Goal: Task Accomplishment & Management: Manage account settings

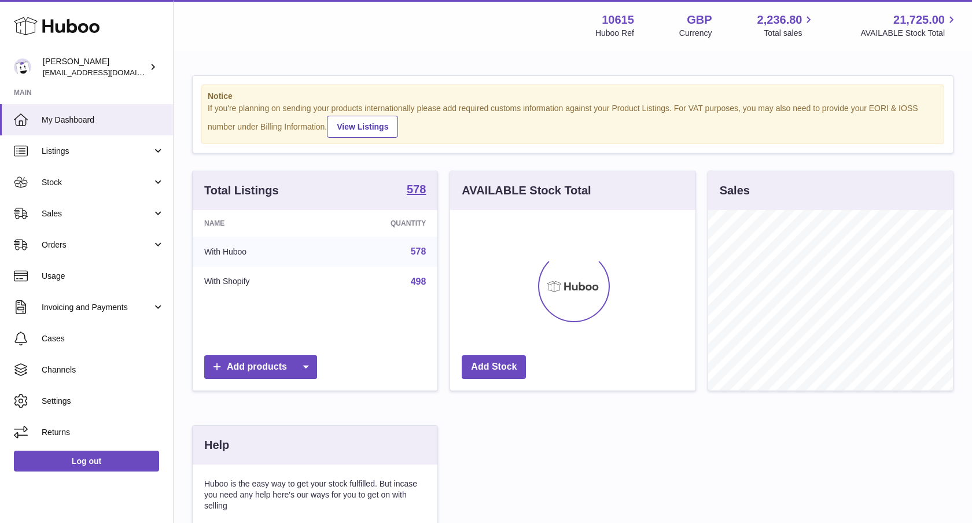
scroll to position [181, 245]
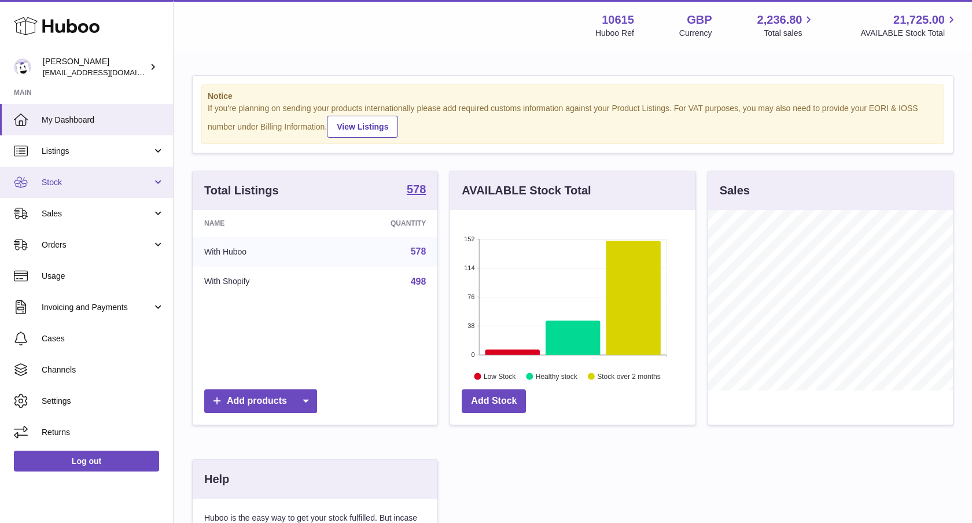
click at [142, 177] on span "Stock" at bounding box center [97, 182] width 111 height 11
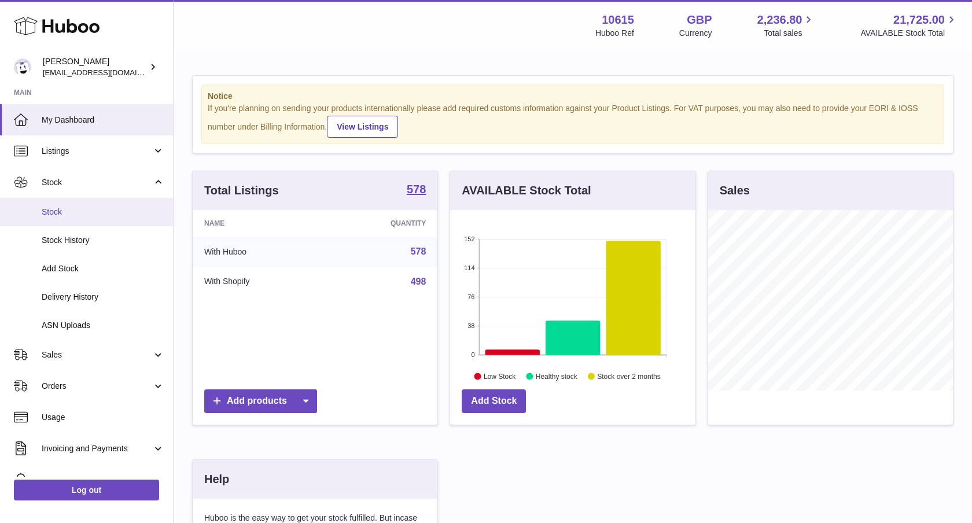
click at [85, 219] on link "Stock" at bounding box center [86, 212] width 173 height 28
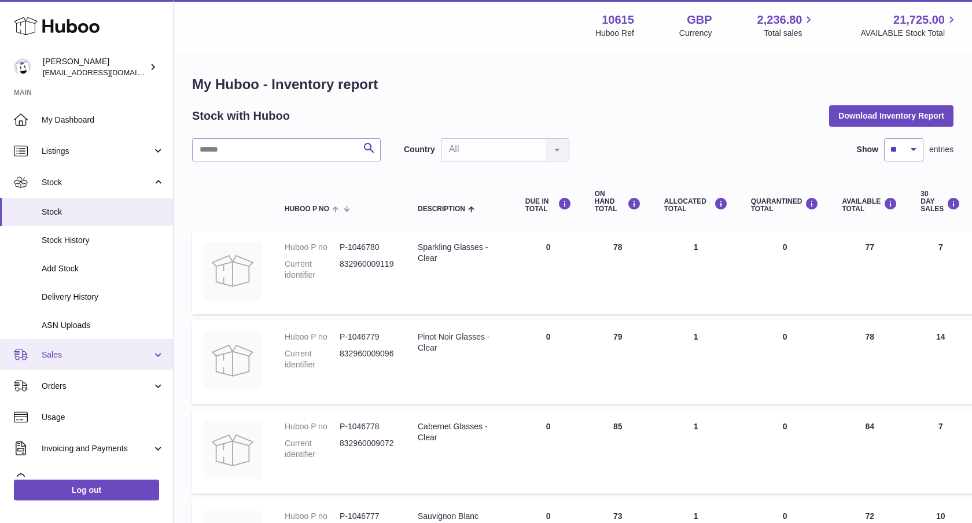
click at [99, 351] on span "Sales" at bounding box center [97, 355] width 111 height 11
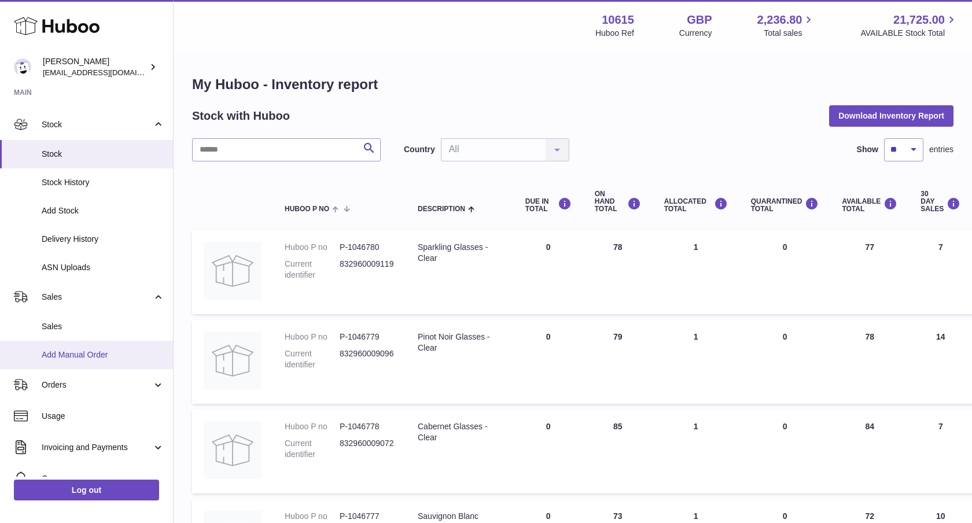
click at [85, 346] on link "Add Manual Order" at bounding box center [86, 355] width 173 height 28
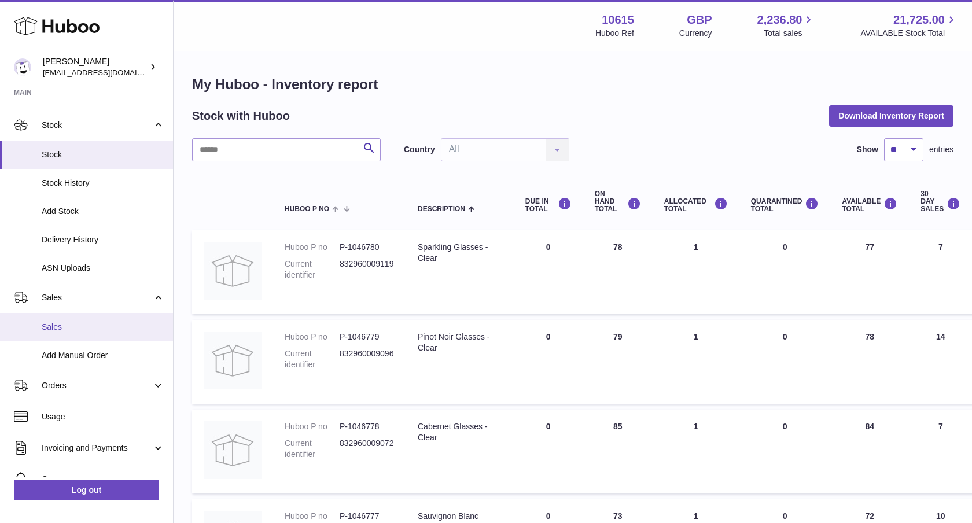
drag, startPoint x: 84, startPoint y: 346, endPoint x: 63, endPoint y: 339, distance: 22.5
click at [80, 344] on link "Add Manual Order" at bounding box center [86, 356] width 173 height 28
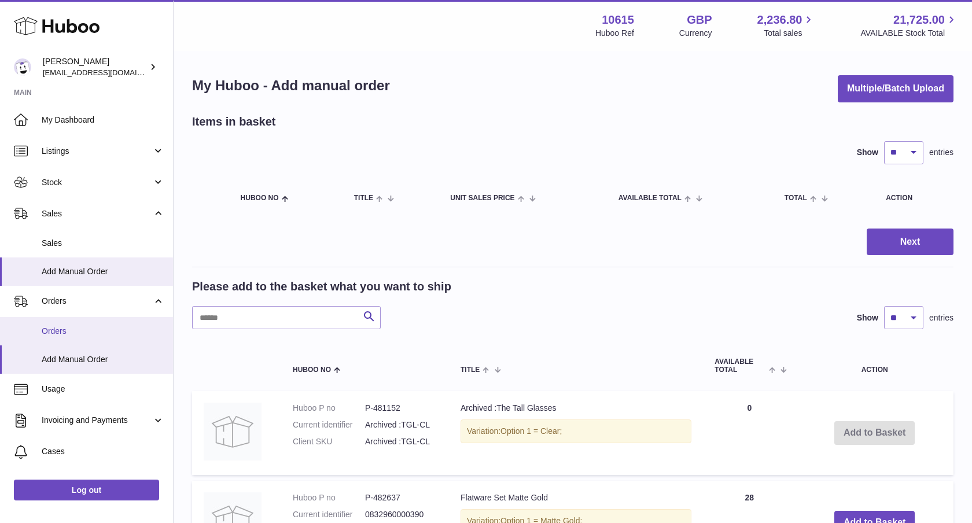
click at [93, 340] on link "Orders" at bounding box center [86, 331] width 173 height 28
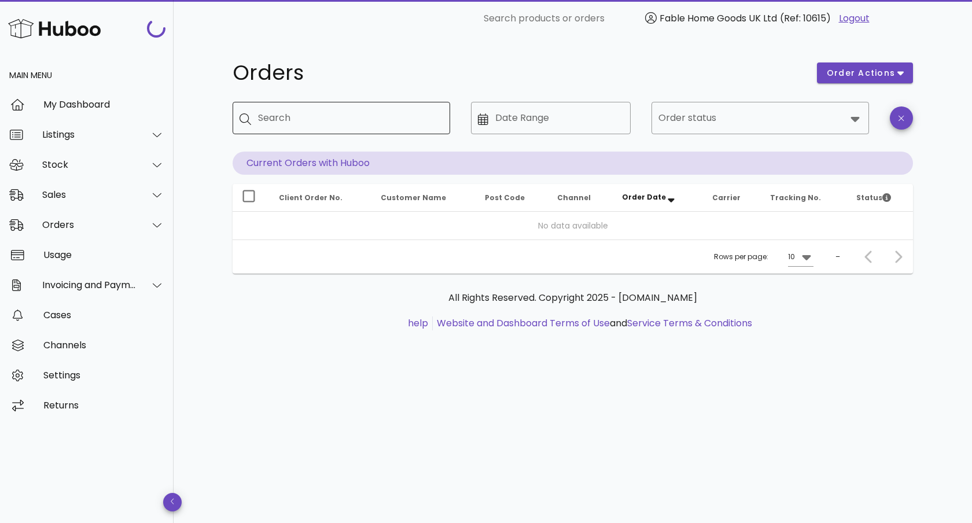
click at [301, 119] on input "Search" at bounding box center [349, 118] width 183 height 19
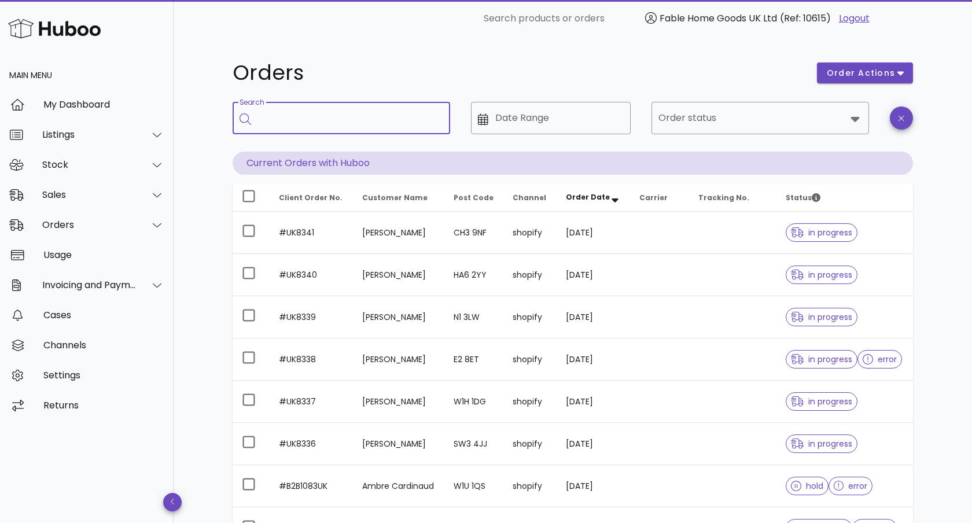
paste input "*********"
type input "*********"
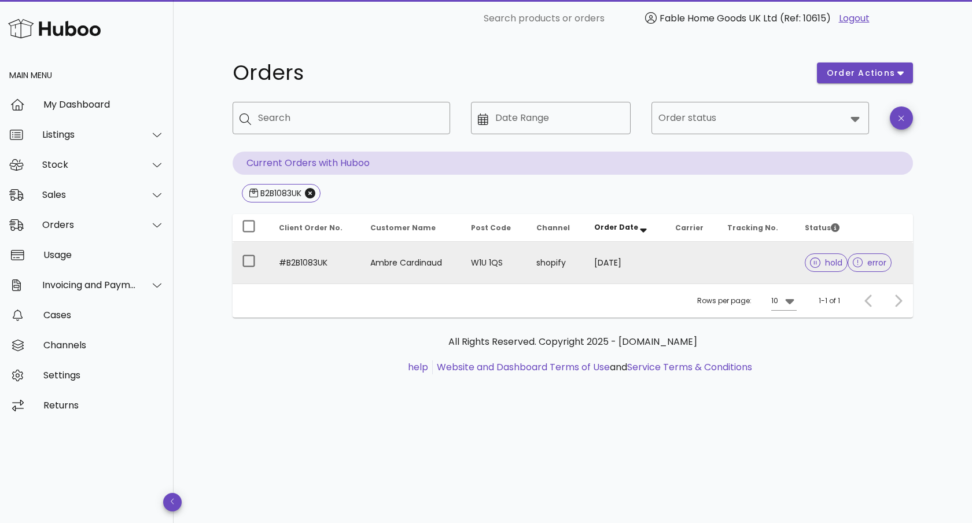
click at [526, 268] on td "W1U 1QS" at bounding box center [494, 263] width 65 height 42
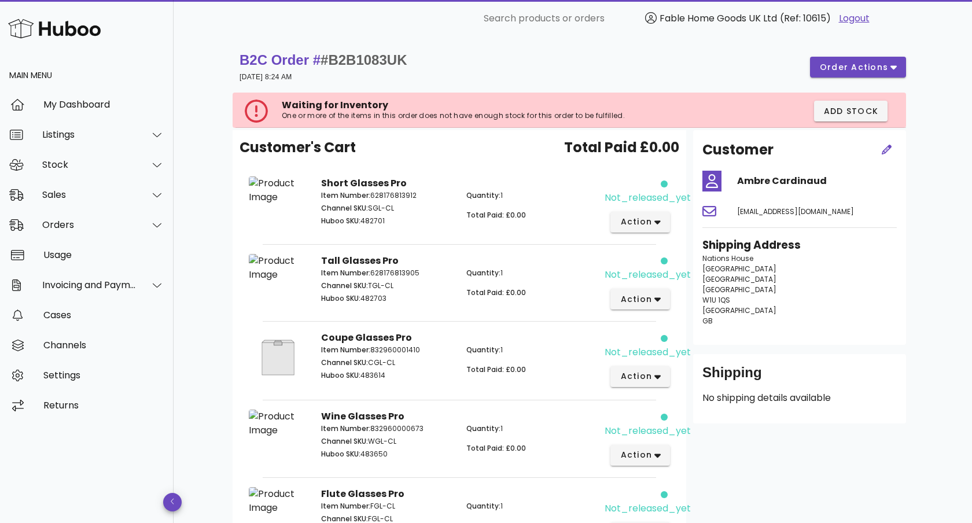
click at [387, 198] on p "Item Number: 628176813912" at bounding box center [386, 195] width 131 height 10
copy p "628176813912"
click at [636, 225] on span "action" at bounding box center [636, 222] width 32 height 12
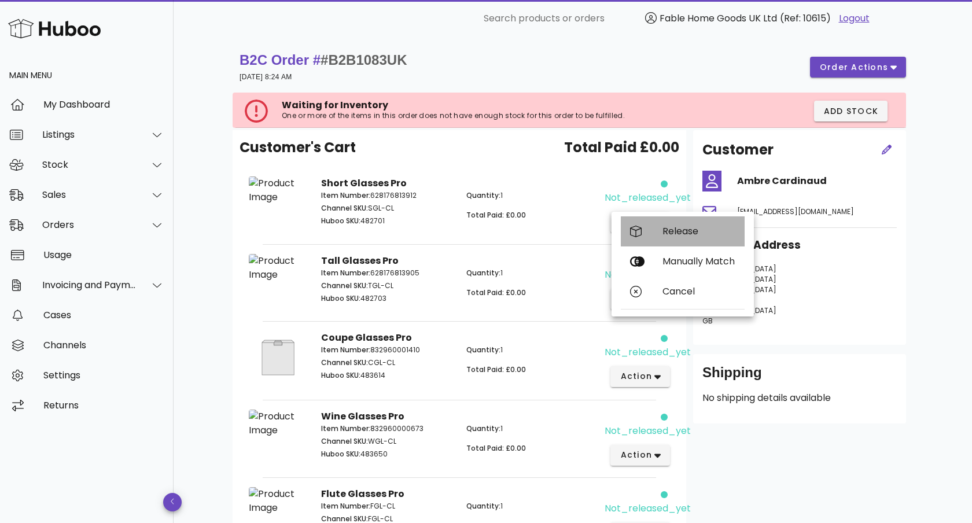
click at [665, 238] on div "Release" at bounding box center [683, 231] width 124 height 30
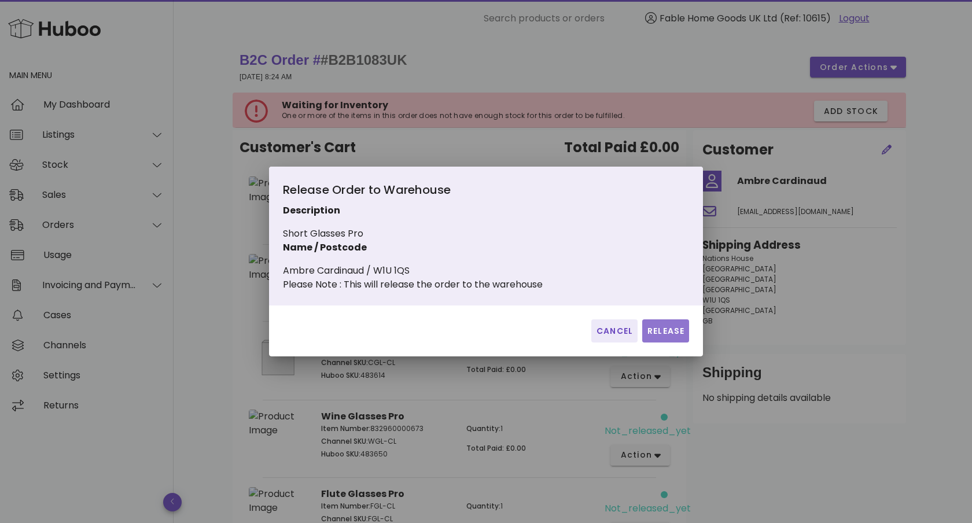
click at [682, 337] on span "Release" at bounding box center [666, 331] width 38 height 12
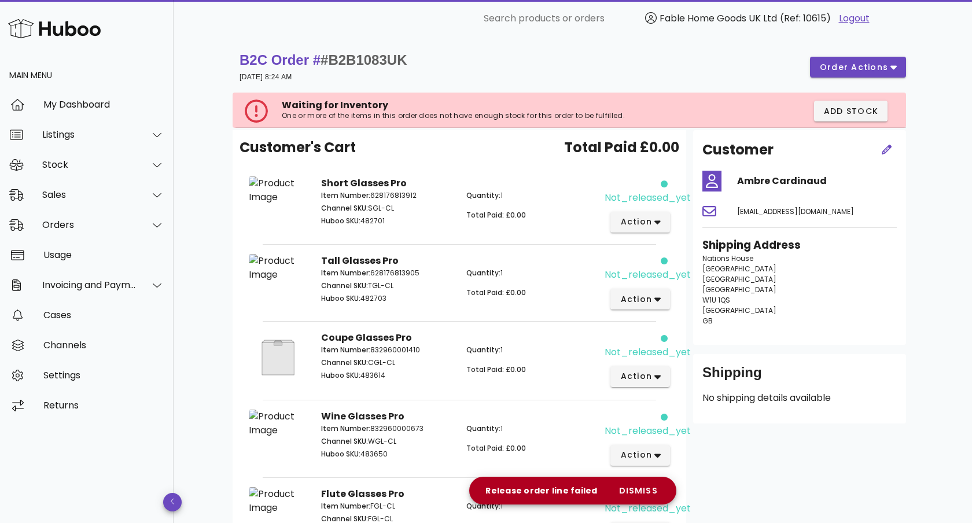
click at [387, 272] on p "Item Number: 628176813905" at bounding box center [386, 273] width 131 height 10
copy p "628176813905"
click at [648, 302] on span "action" at bounding box center [636, 299] width 32 height 12
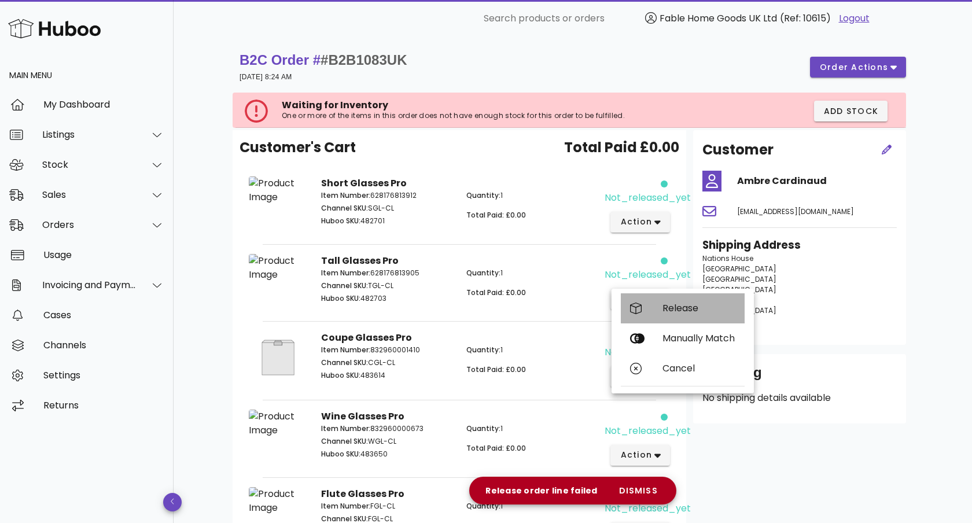
click at [659, 311] on div "Release" at bounding box center [683, 308] width 124 height 30
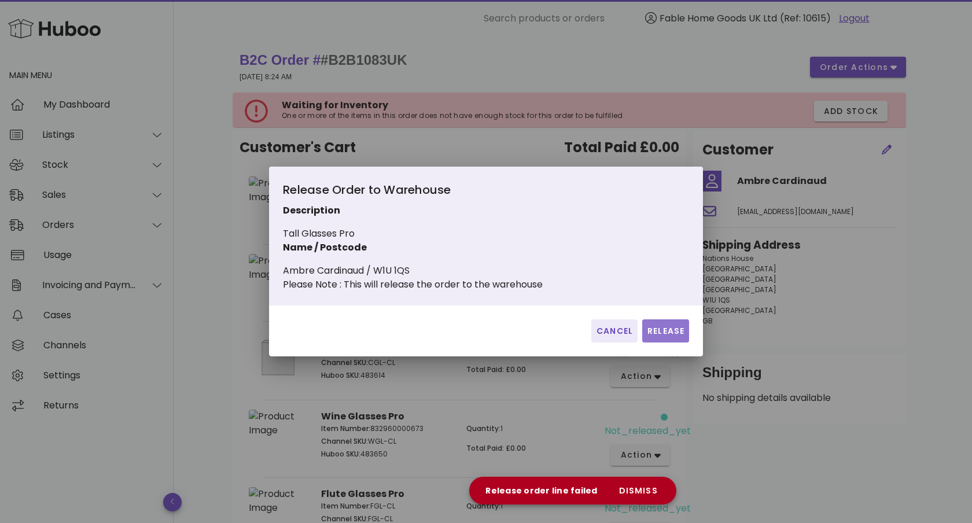
click at [658, 337] on span "Release" at bounding box center [666, 331] width 38 height 12
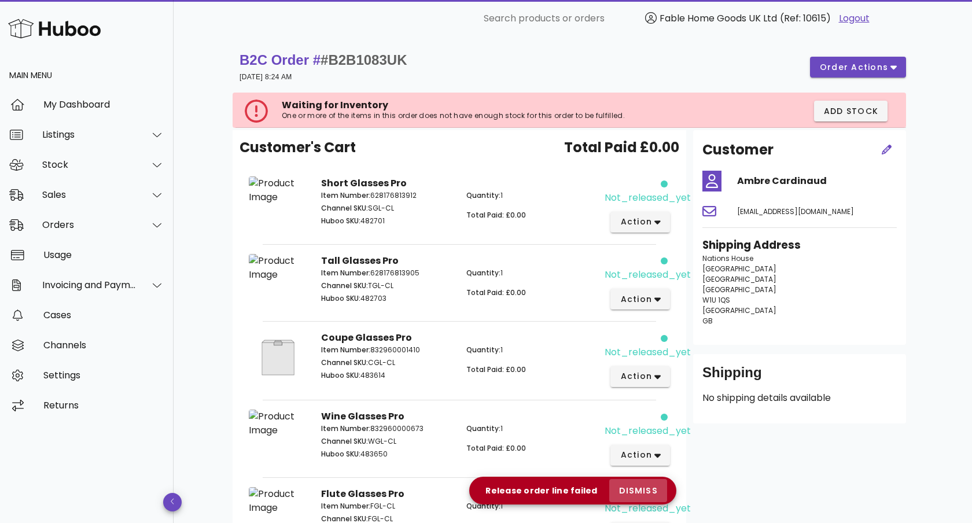
click at [644, 492] on span "dismiss" at bounding box center [638, 491] width 39 height 12
click at [644, 304] on span "action" at bounding box center [636, 299] width 32 height 12
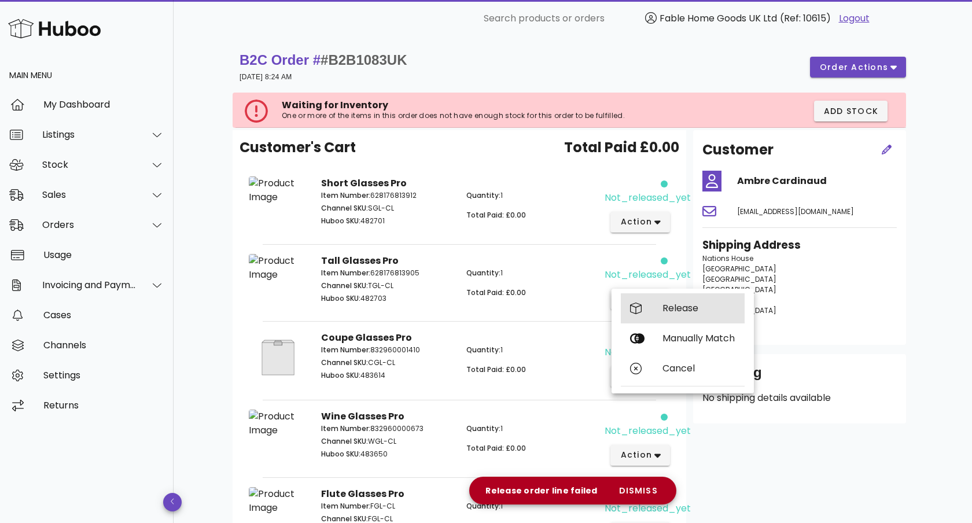
click at [650, 318] on div "Release" at bounding box center [683, 308] width 124 height 30
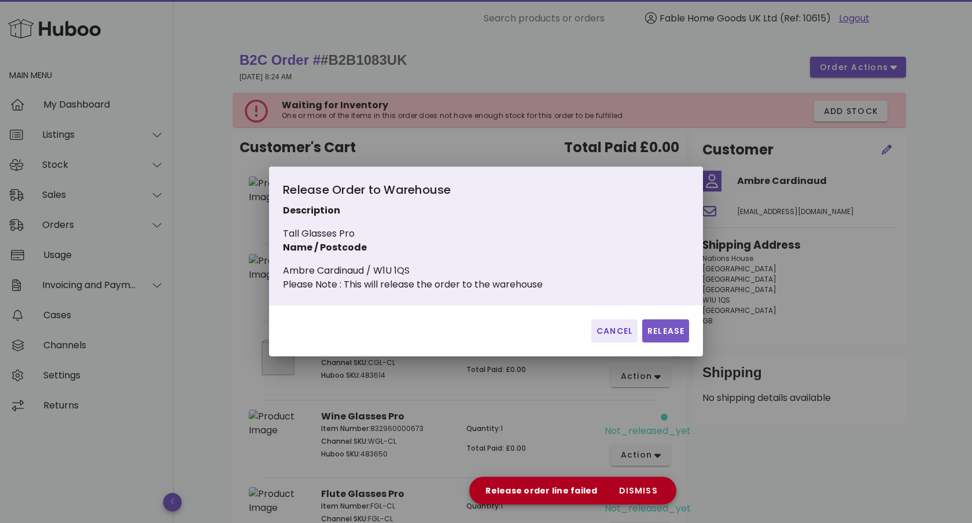
click at [654, 353] on div "Cancel Release" at bounding box center [486, 331] width 434 height 51
click at [660, 337] on span "Release" at bounding box center [666, 331] width 38 height 12
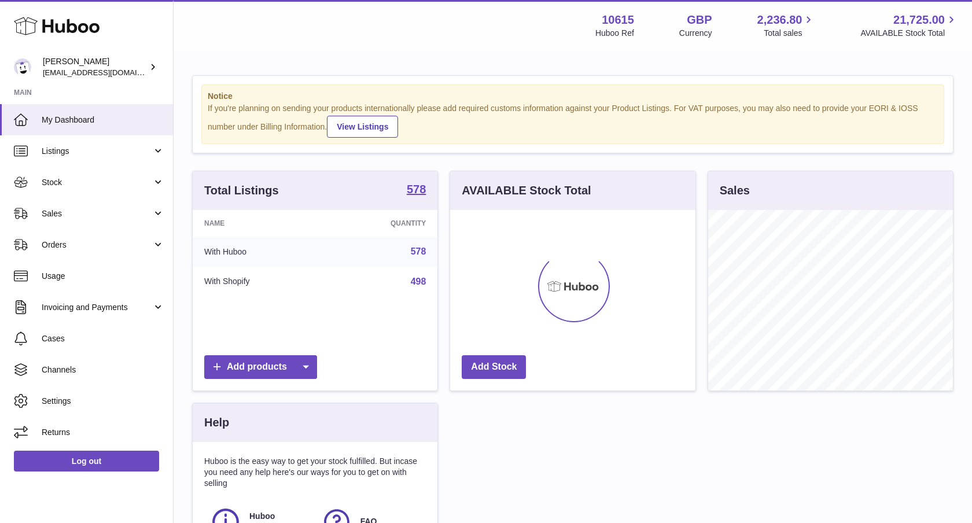
scroll to position [181, 245]
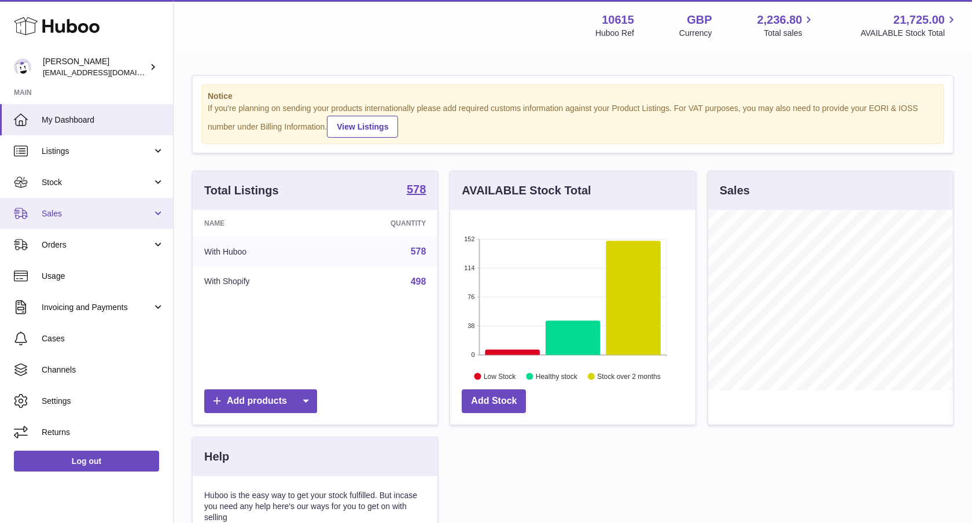
click at [37, 215] on link "Sales" at bounding box center [86, 213] width 173 height 31
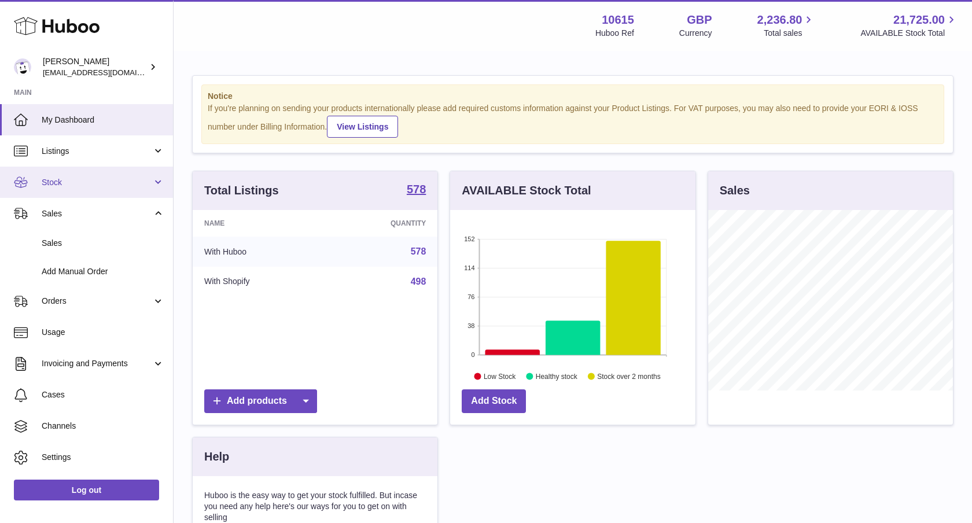
click at [74, 189] on link "Stock" at bounding box center [86, 182] width 173 height 31
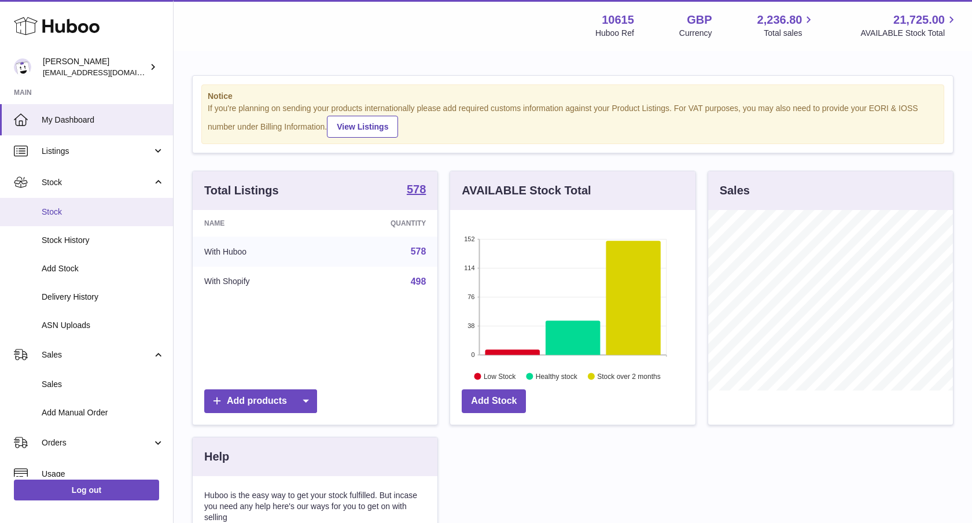
click at [63, 205] on link "Stock" at bounding box center [86, 212] width 173 height 28
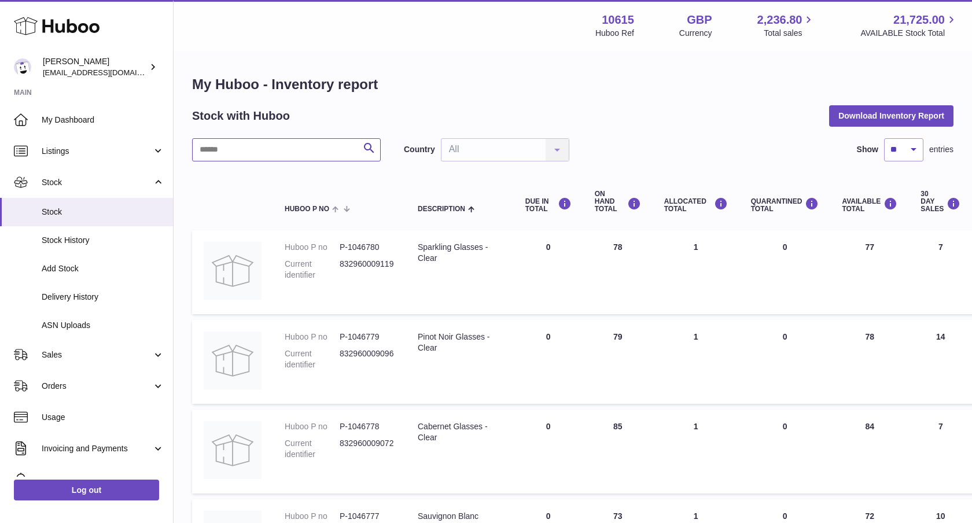
click at [237, 139] on input "text" at bounding box center [286, 149] width 189 height 23
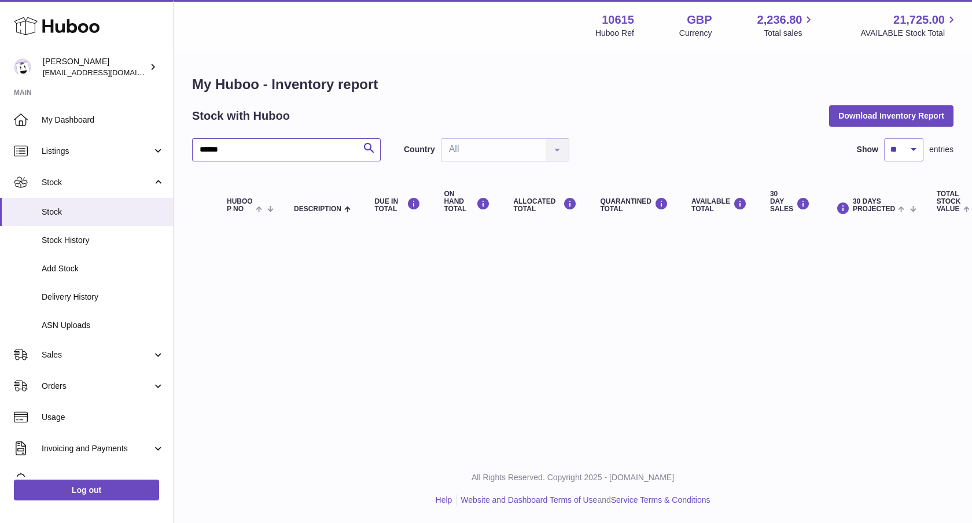
click at [242, 148] on input "******" at bounding box center [286, 149] width 189 height 23
type input "*"
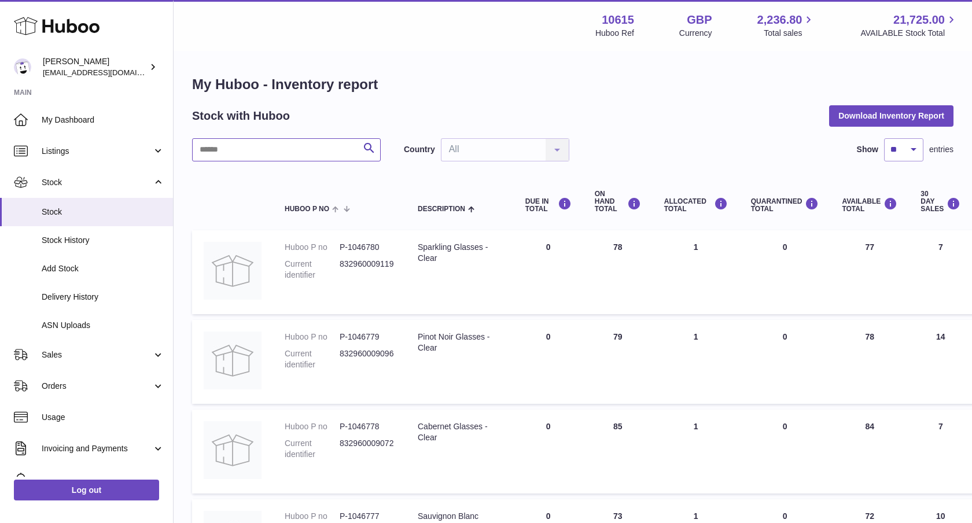
paste input "**********"
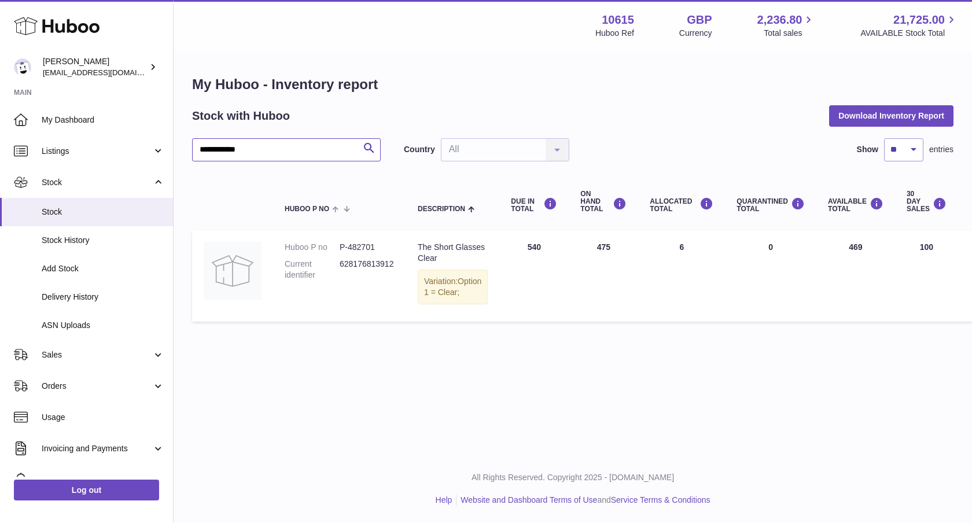
click at [265, 152] on input "**********" at bounding box center [286, 149] width 189 height 23
paste input "text"
click at [278, 152] on input "**********" at bounding box center [286, 149] width 189 height 23
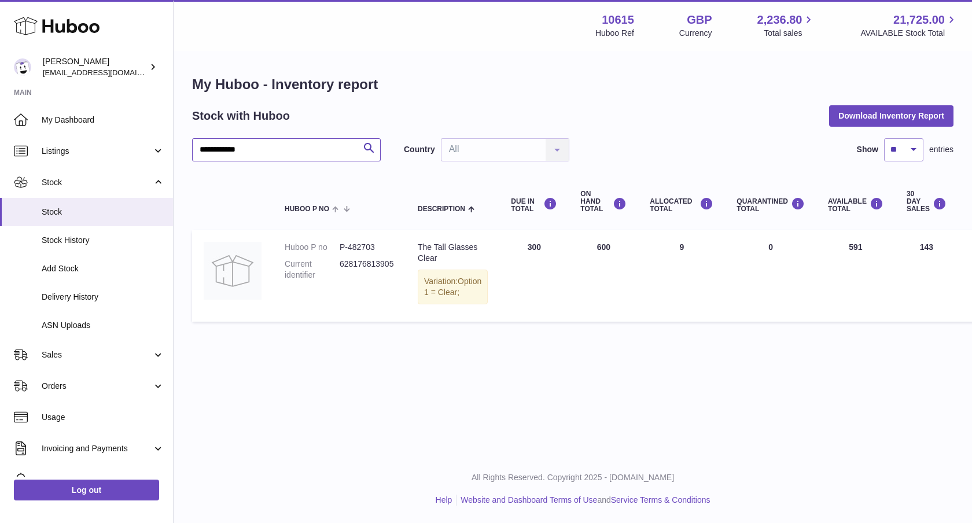
paste input "text"
click at [281, 139] on input "**********" at bounding box center [286, 149] width 189 height 23
click at [282, 139] on input "**********" at bounding box center [286, 149] width 189 height 23
paste input "text"
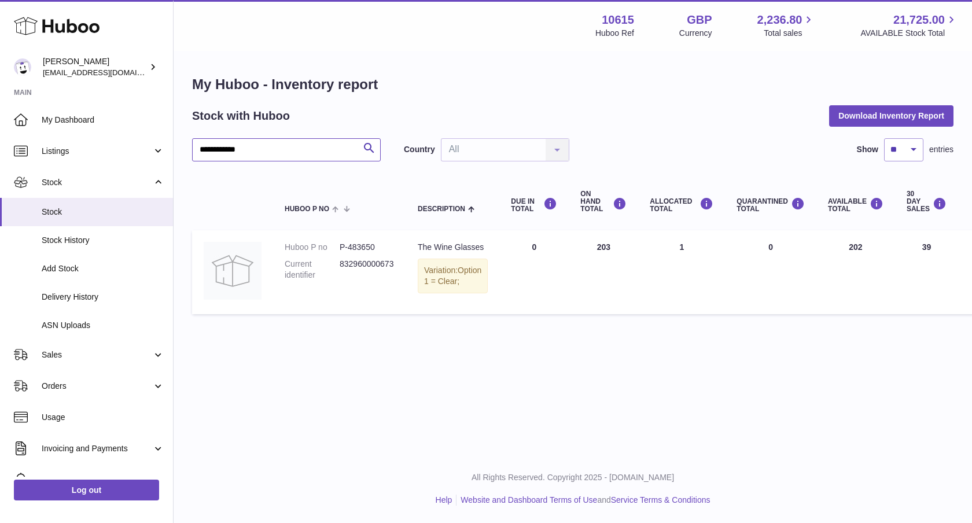
click at [239, 153] on input "**********" at bounding box center [286, 149] width 189 height 23
drag, startPoint x: 239, startPoint y: 153, endPoint x: 198, endPoint y: 115, distance: 55.7
click at [239, 152] on input "**********" at bounding box center [286, 149] width 189 height 23
click at [219, 142] on input "***" at bounding box center [286, 149] width 189 height 23
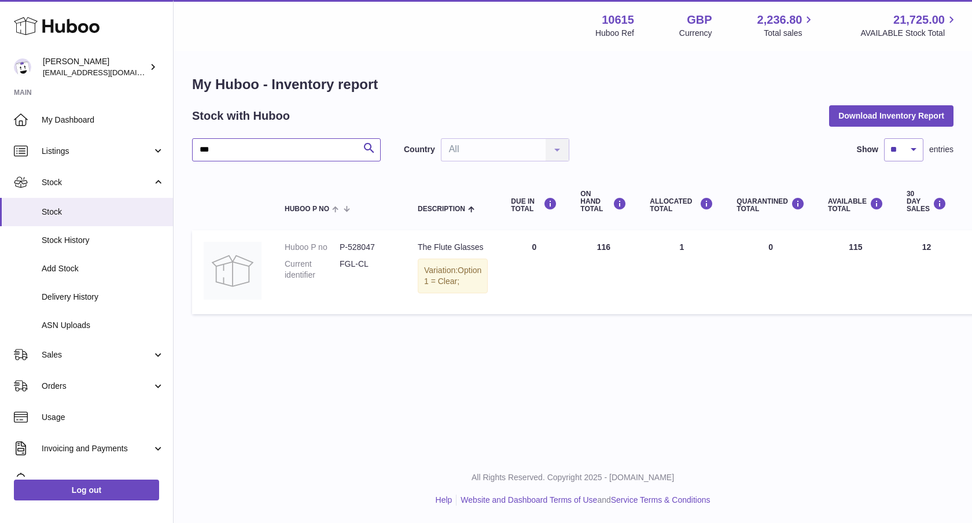
click at [219, 142] on input "***" at bounding box center [286, 149] width 189 height 23
paste input "*********"
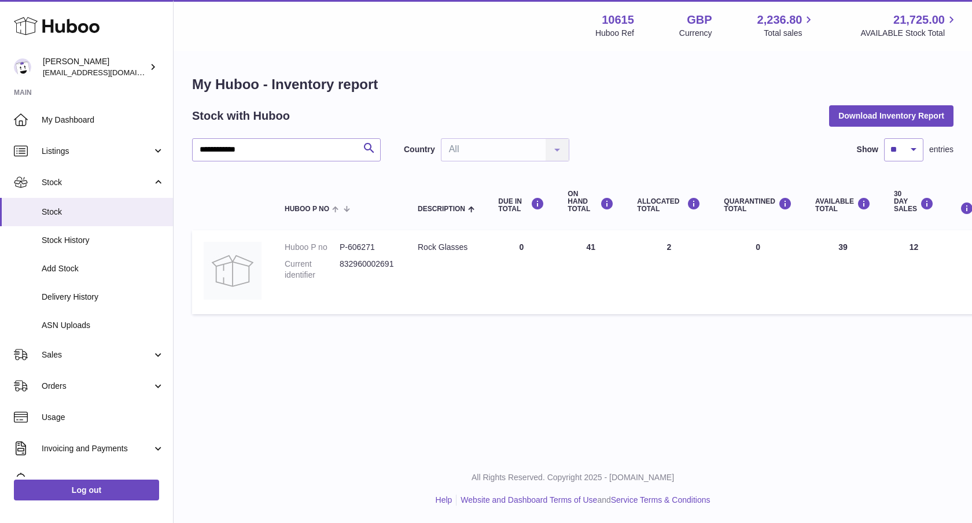
drag, startPoint x: 218, startPoint y: 164, endPoint x: 224, endPoint y: 157, distance: 9.0
click at [218, 164] on div "**********" at bounding box center [573, 229] width 762 height 182
click at [224, 157] on input "**********" at bounding box center [286, 149] width 189 height 23
paste input "text"
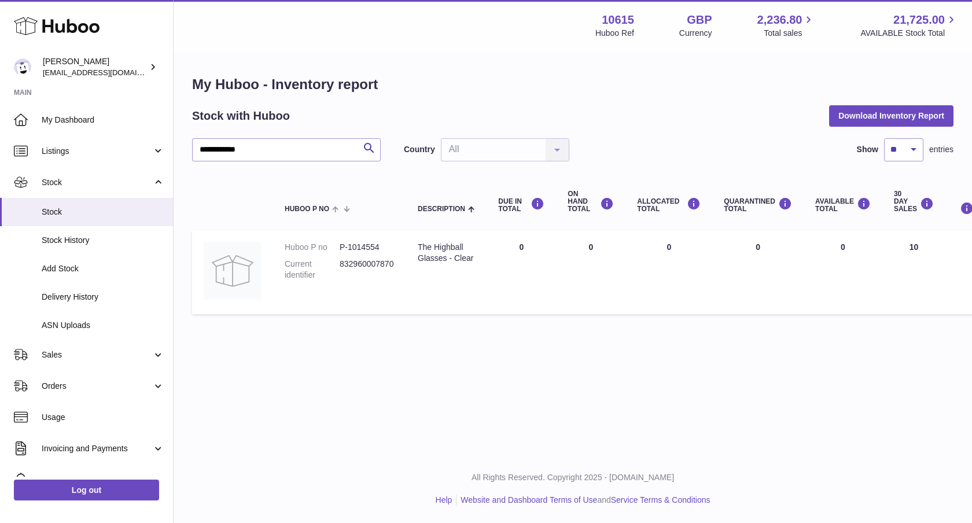
drag, startPoint x: 264, startPoint y: 134, endPoint x: 263, endPoint y: 140, distance: 6.4
click at [264, 134] on div "**********" at bounding box center [573, 197] width 762 height 245
click at [261, 152] on input "**********" at bounding box center [286, 149] width 189 height 23
paste input "text"
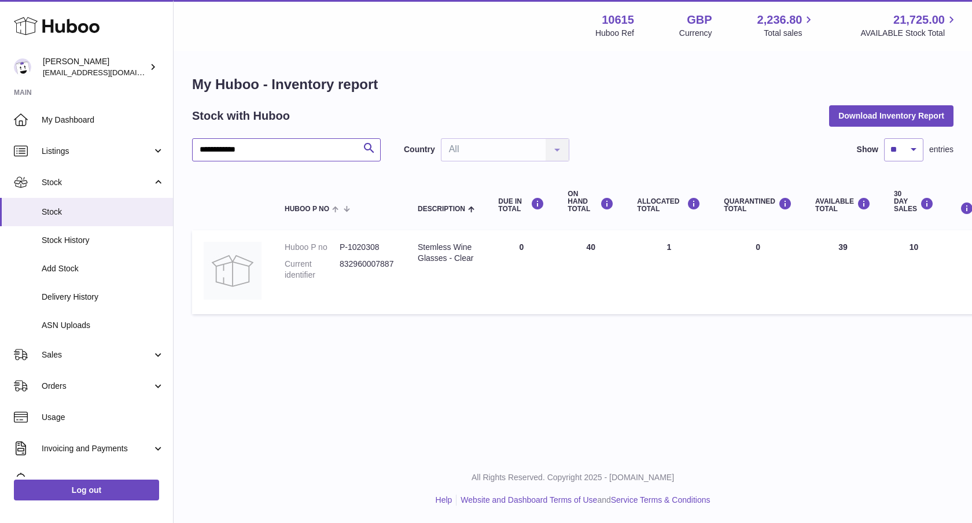
click at [271, 159] on input "**********" at bounding box center [286, 149] width 189 height 23
paste input "text"
click at [221, 169] on div "**********" at bounding box center [573, 229] width 762 height 182
click at [230, 159] on input "**********" at bounding box center [286, 149] width 189 height 23
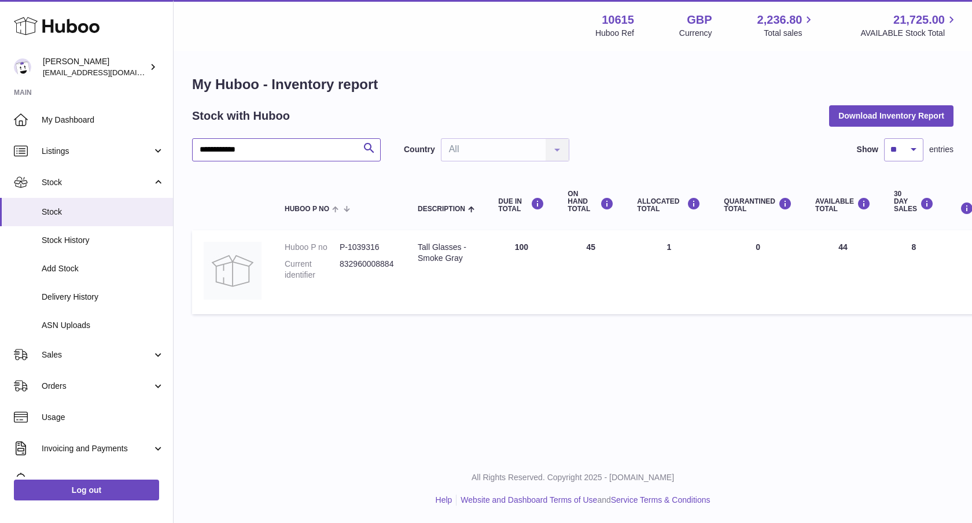
click at [230, 159] on input "**********" at bounding box center [286, 149] width 189 height 23
paste input "text"
click at [289, 139] on input "**********" at bounding box center [286, 149] width 189 height 23
paste input "text"
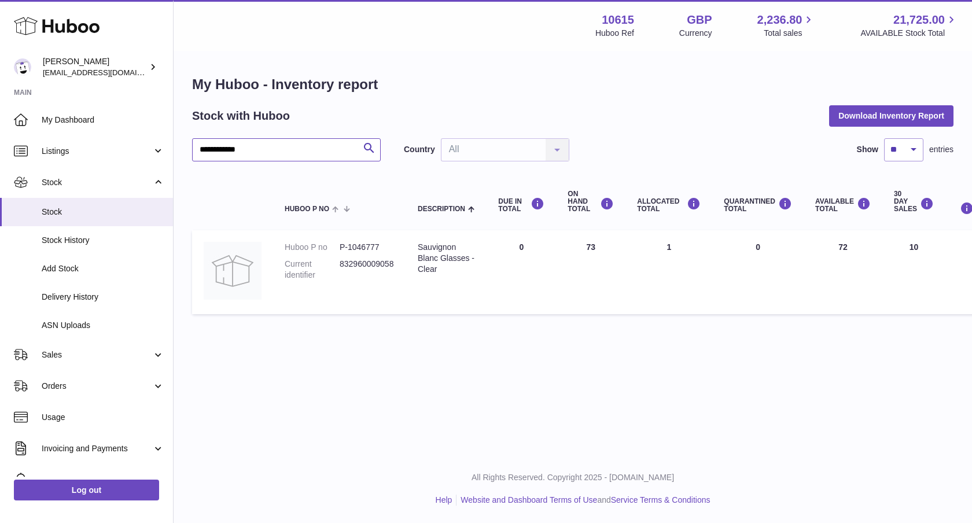
click at [280, 159] on input "**********" at bounding box center [286, 149] width 189 height 23
paste input "text"
click at [280, 156] on input "**********" at bounding box center [286, 149] width 189 height 23
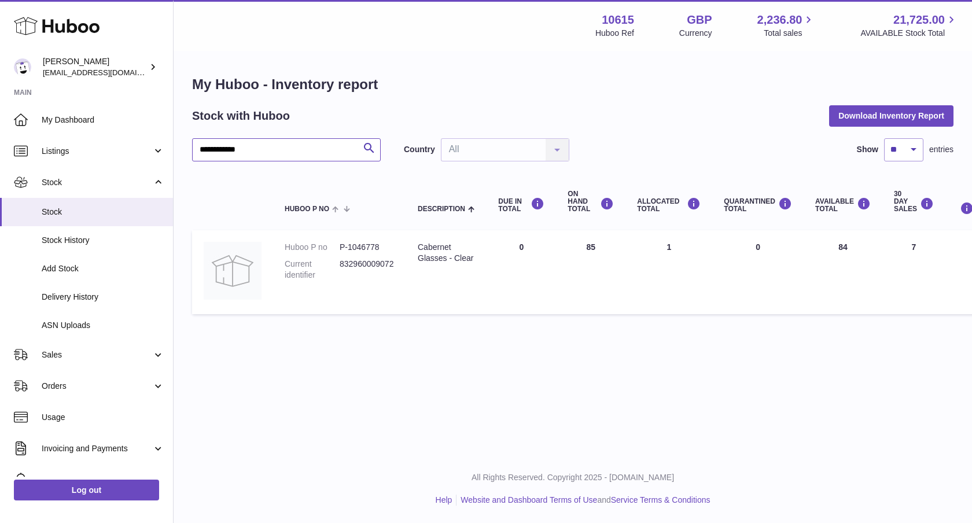
paste input "text"
click at [262, 144] on input "**********" at bounding box center [286, 149] width 189 height 23
paste input "text"
click at [270, 148] on input "**********" at bounding box center [286, 149] width 189 height 23
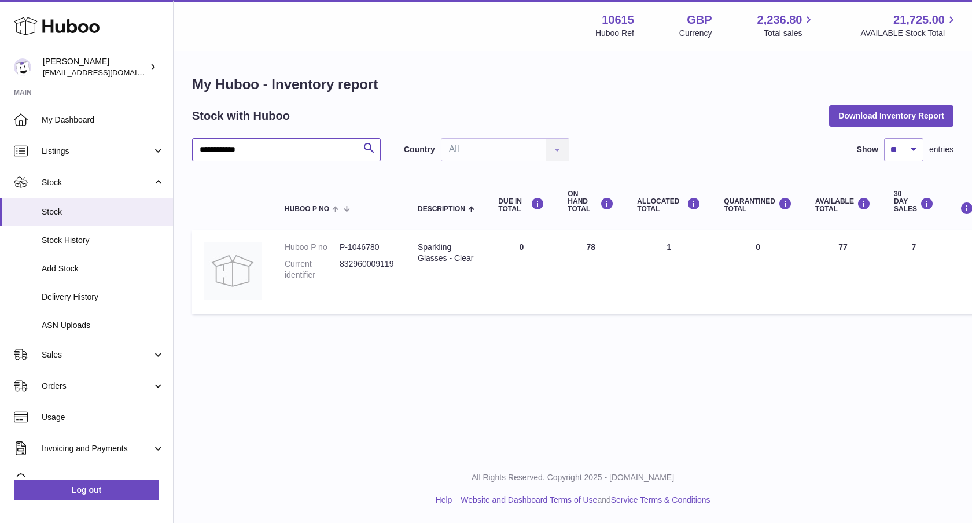
click at [270, 148] on input "**********" at bounding box center [286, 149] width 189 height 23
paste input "text"
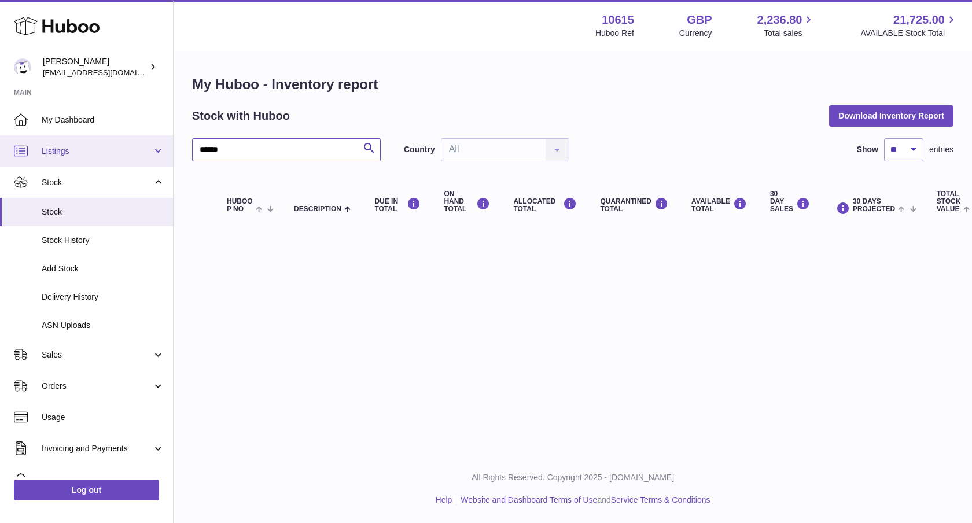
drag, startPoint x: 269, startPoint y: 149, endPoint x: 163, endPoint y: 142, distance: 106.7
click at [161, 151] on div "Huboo Ian Cruickshank fulfillment@fable.com Main My Dashboard Listings Not with…" at bounding box center [486, 261] width 972 height 523
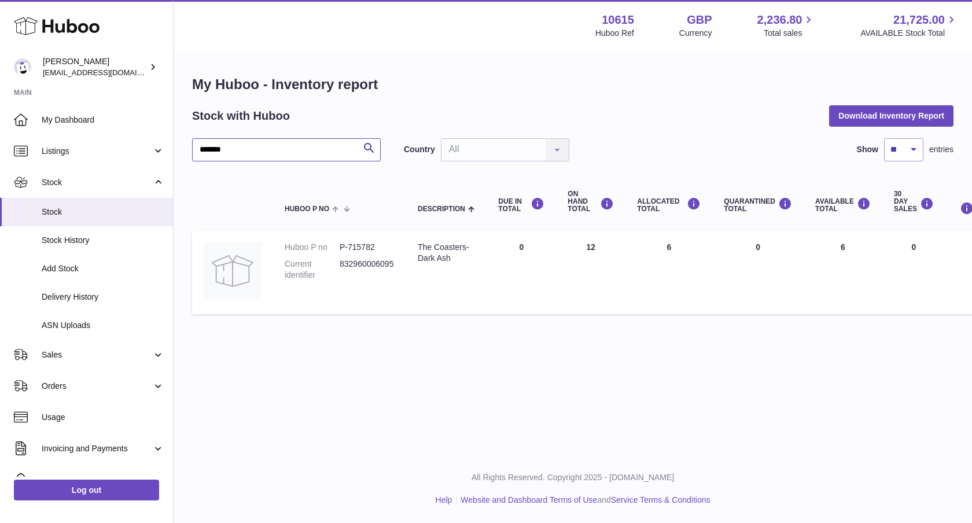
type input "*******"
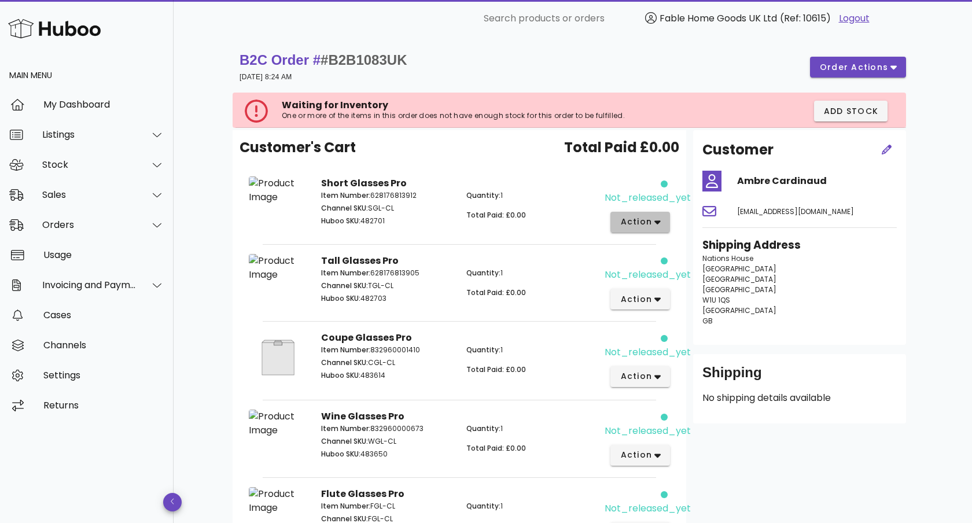
click at [651, 227] on span "action" at bounding box center [636, 222] width 32 height 12
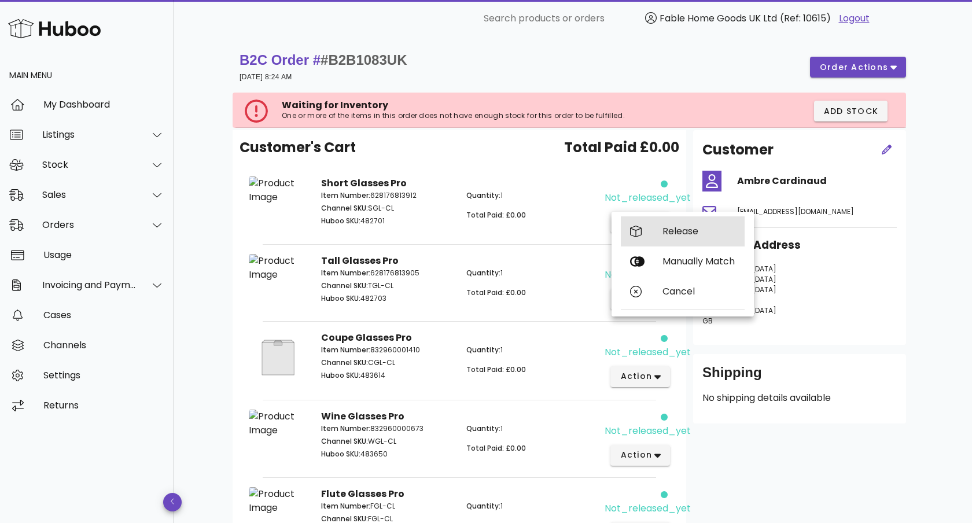
click at [662, 232] on div "Release" at bounding box center [683, 231] width 124 height 30
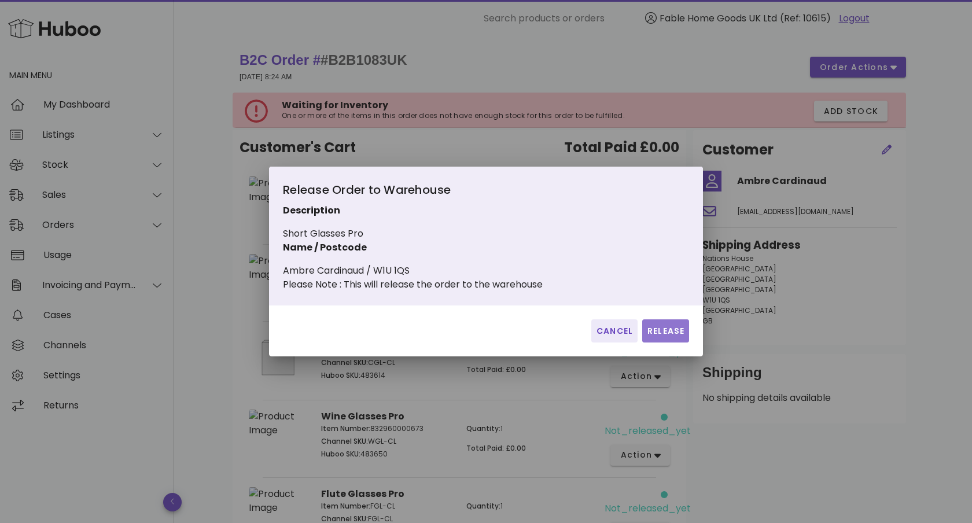
click at [669, 343] on button "Release" at bounding box center [666, 331] width 47 height 23
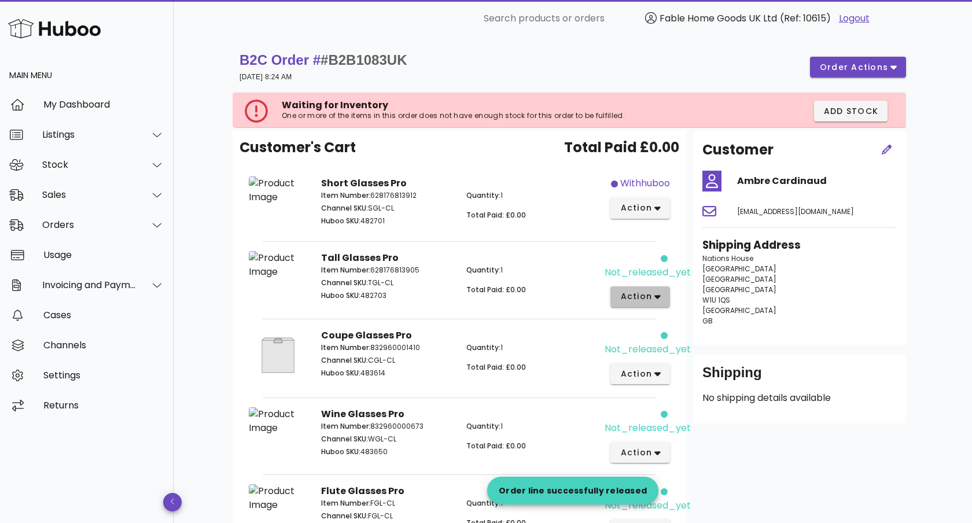
click at [652, 292] on span "action" at bounding box center [636, 297] width 32 height 12
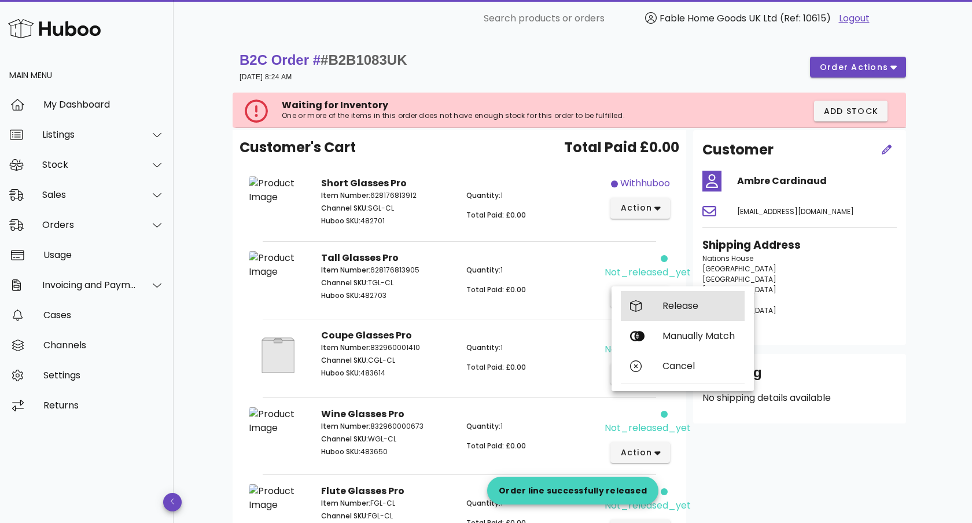
click at [664, 309] on div "Release" at bounding box center [699, 305] width 73 height 11
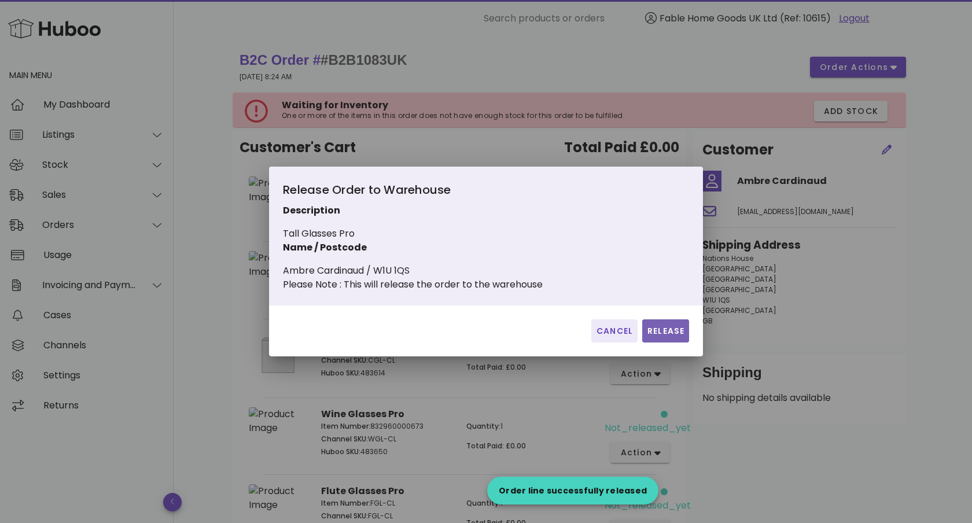
click at [670, 332] on button "Release" at bounding box center [666, 331] width 47 height 23
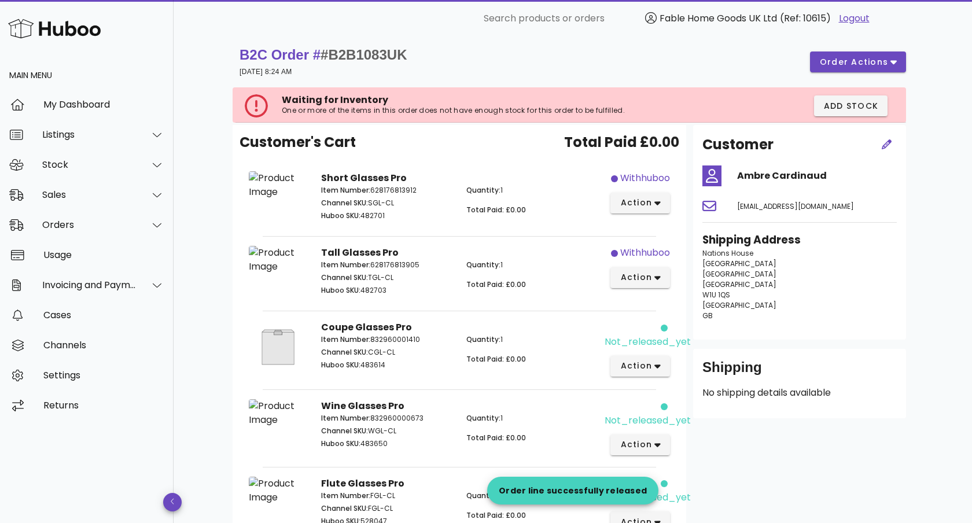
scroll to position [49, 0]
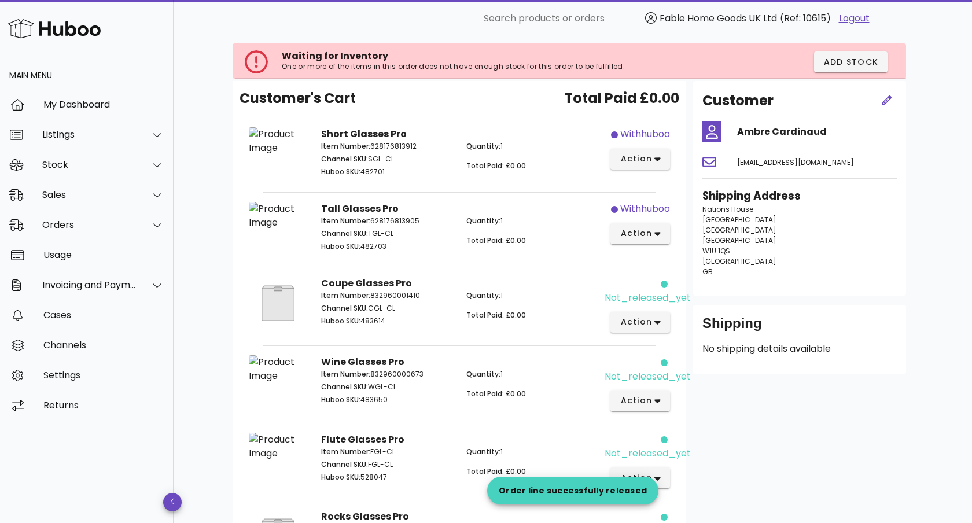
click at [398, 292] on p "Item Number: 832960001410" at bounding box center [386, 296] width 131 height 10
copy p "832960001410"
click at [626, 306] on div "not_released_yet action" at bounding box center [641, 305] width 72 height 71
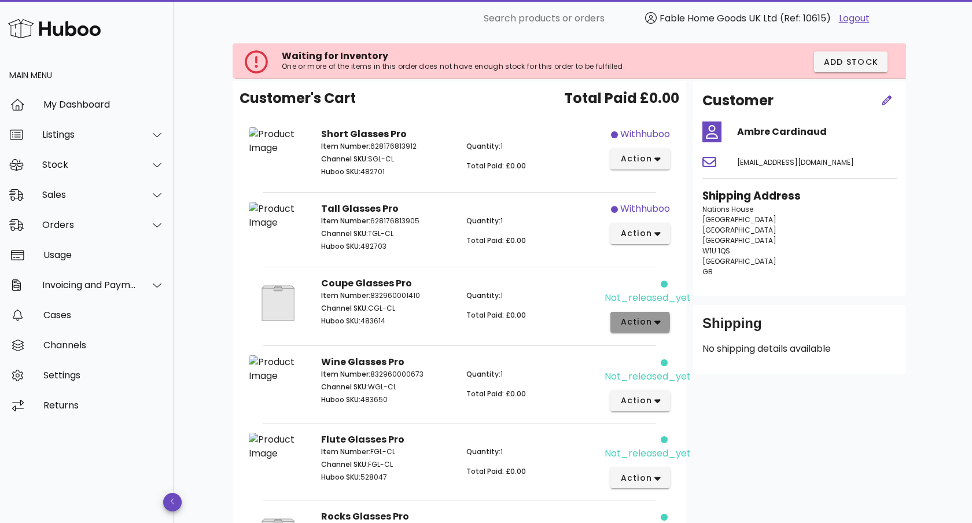
click at [635, 316] on span "action" at bounding box center [636, 322] width 32 height 12
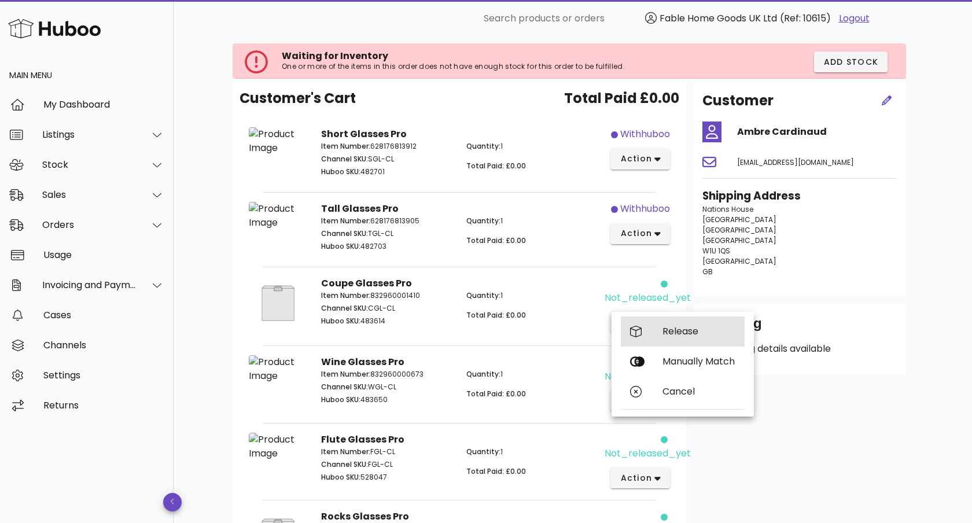
click at [658, 340] on div "Release" at bounding box center [683, 332] width 124 height 30
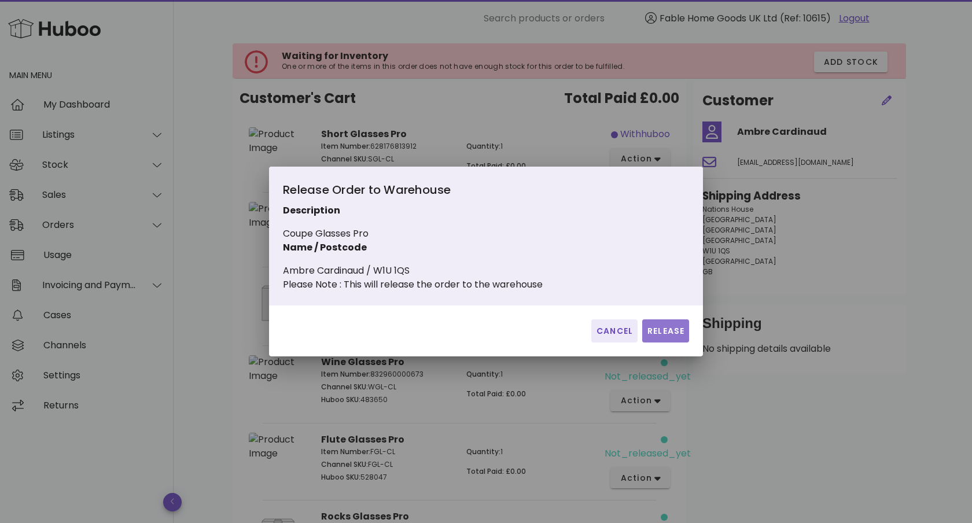
click at [658, 337] on span "Release" at bounding box center [666, 331] width 38 height 12
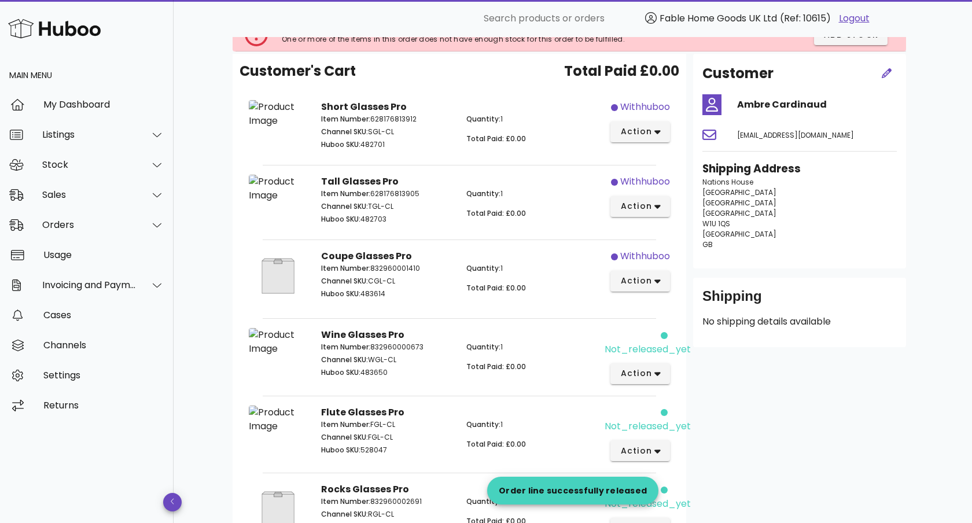
scroll to position [115, 0]
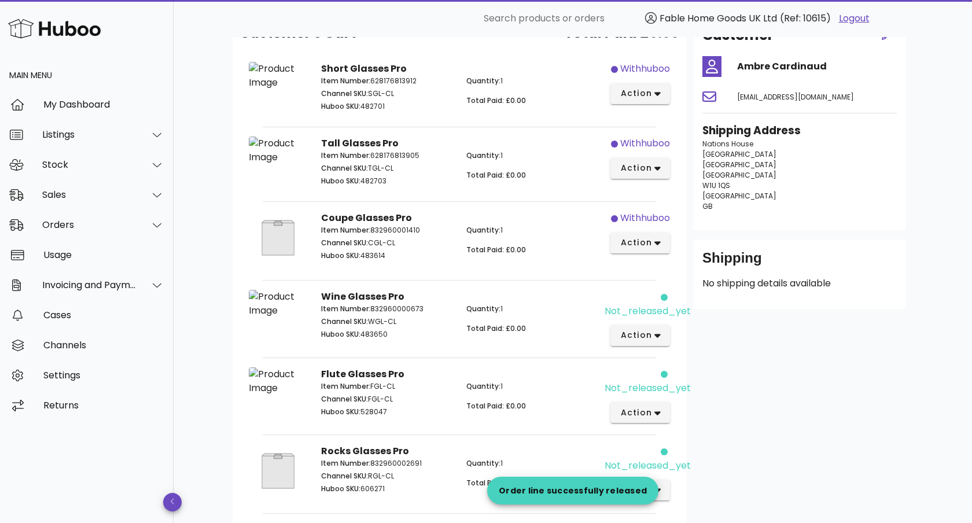
click at [414, 312] on p "Item Number: 832960000673" at bounding box center [386, 309] width 131 height 10
click at [414, 311] on p "Item Number: 832960000673" at bounding box center [386, 309] width 131 height 10
copy p "832960000673"
click at [638, 349] on div "not_released_yet action" at bounding box center [641, 318] width 72 height 70
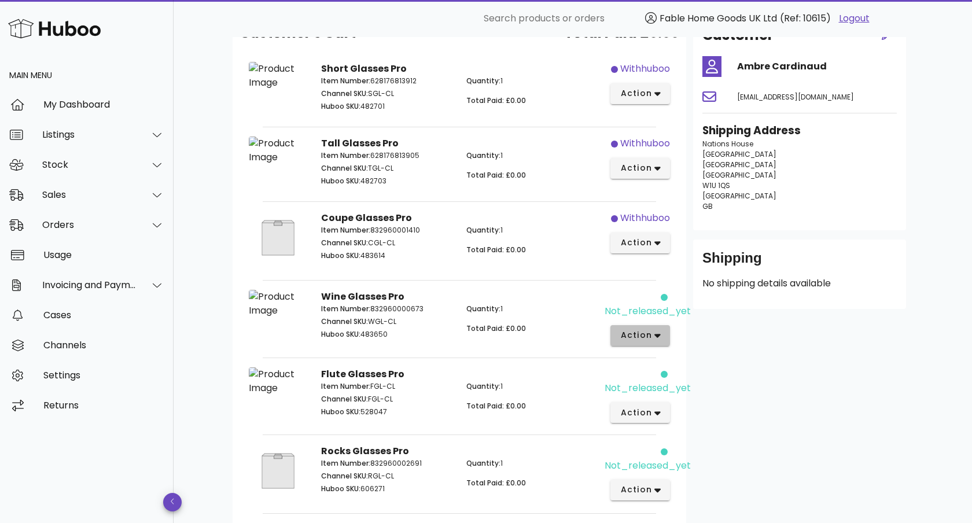
click at [640, 344] on button "action" at bounding box center [641, 335] width 60 height 21
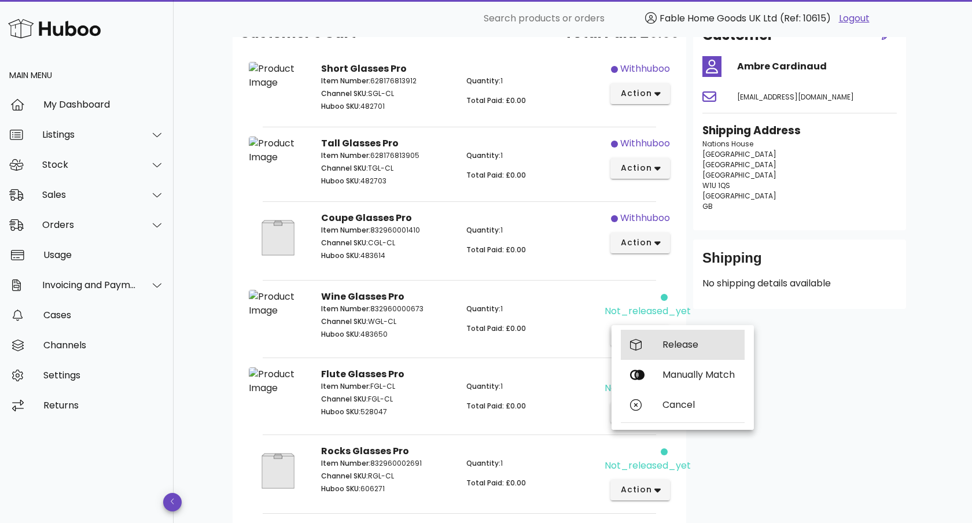
click at [645, 358] on div "Release" at bounding box center [683, 345] width 124 height 30
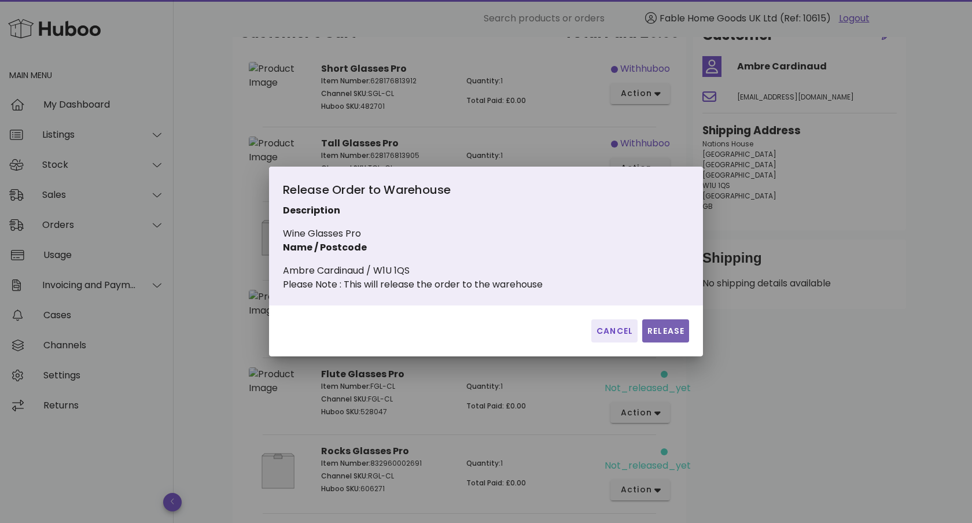
click at [652, 343] on button "Release" at bounding box center [666, 331] width 47 height 23
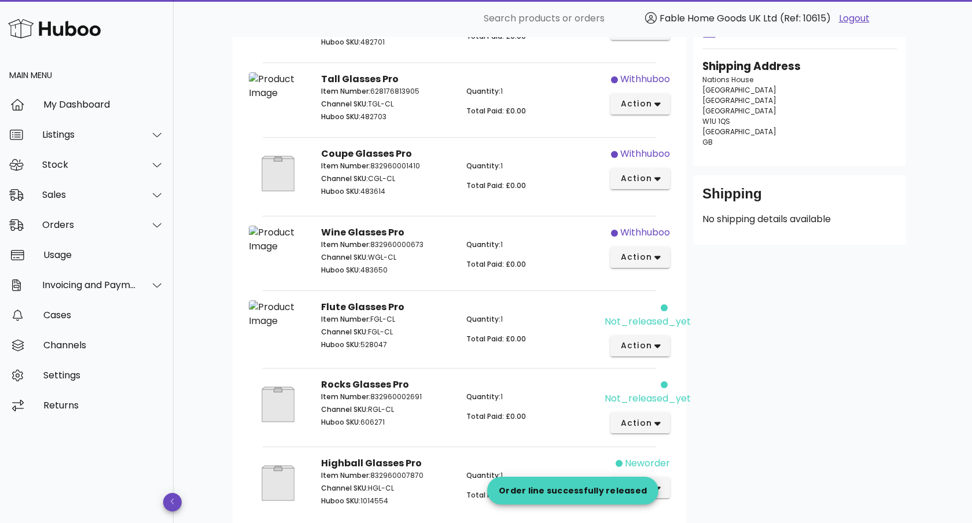
scroll to position [182, 0]
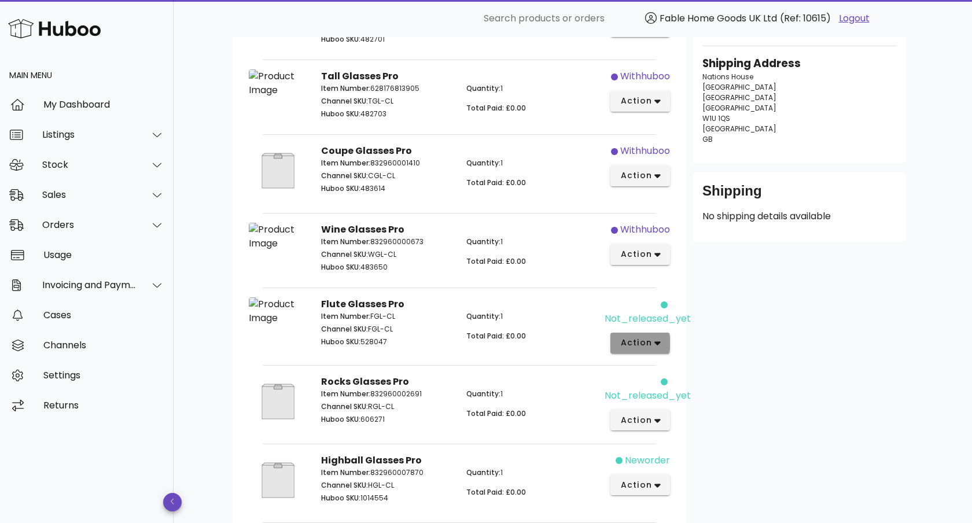
click at [666, 341] on button "action" at bounding box center [641, 343] width 60 height 21
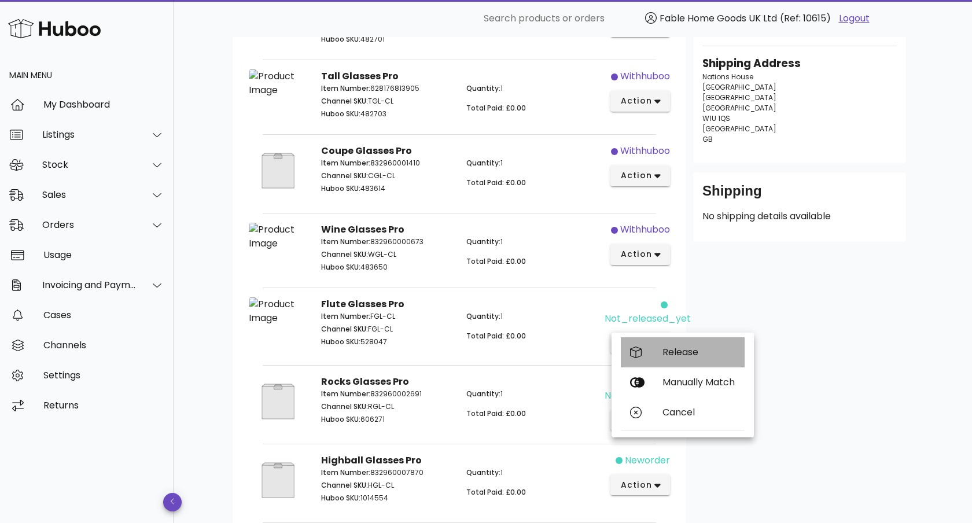
click at [666, 359] on div "Release" at bounding box center [683, 352] width 124 height 30
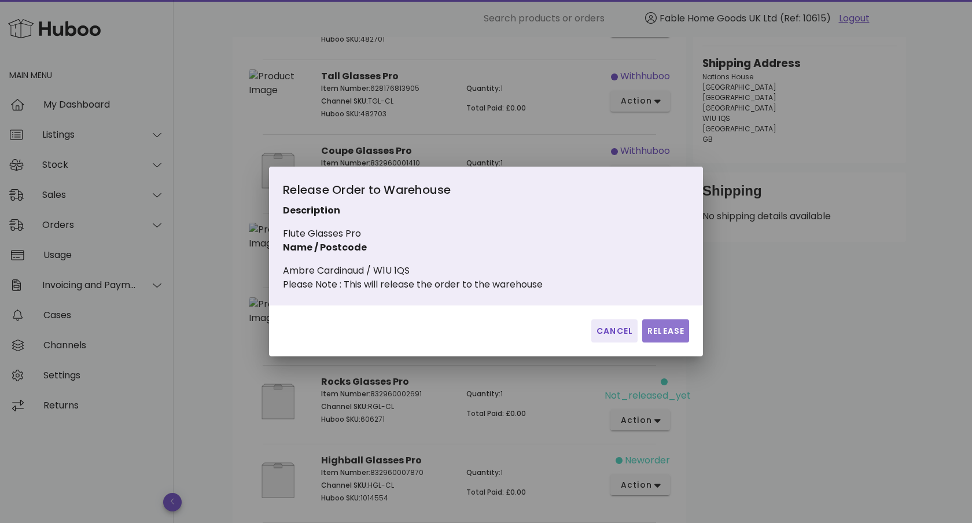
click at [652, 332] on span "Release" at bounding box center [666, 331] width 38 height 12
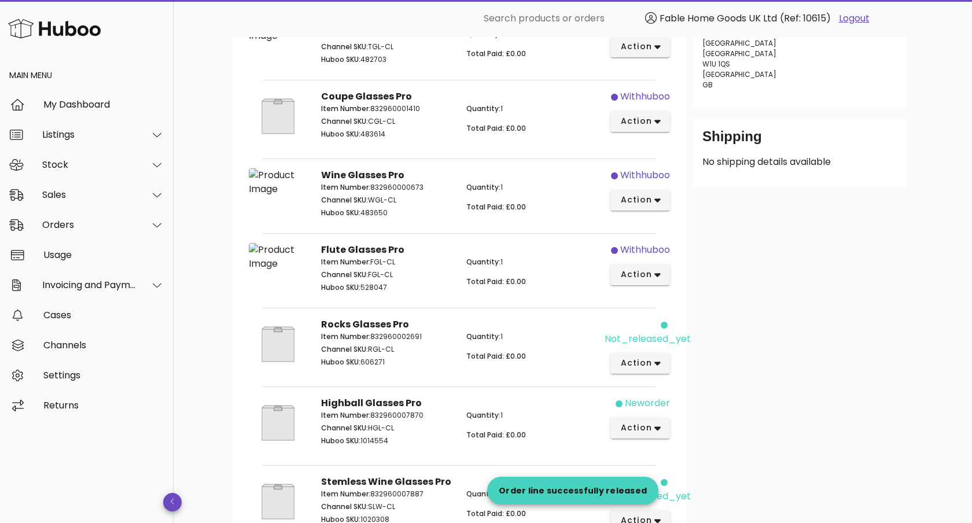
scroll to position [239, 0]
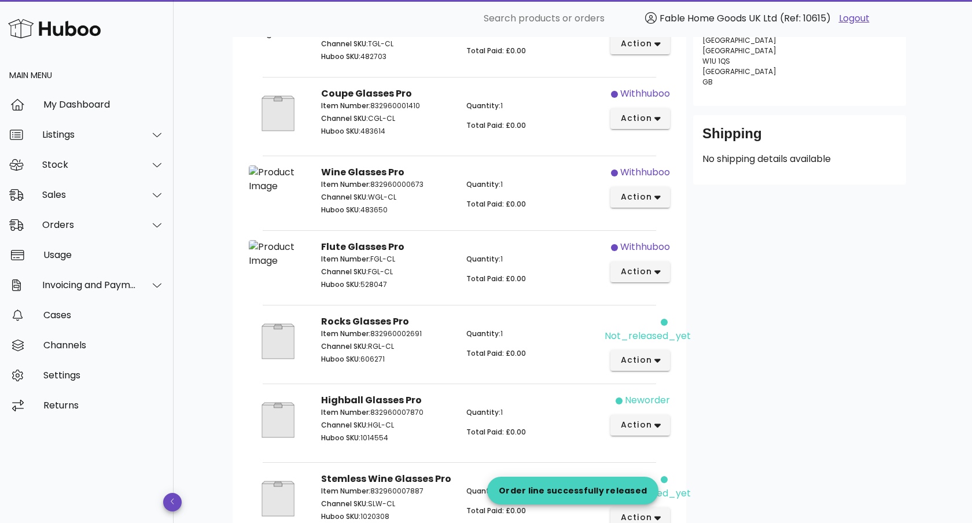
click at [402, 336] on p "Item Number: 832960002691" at bounding box center [386, 334] width 131 height 10
copy p "832960002691"
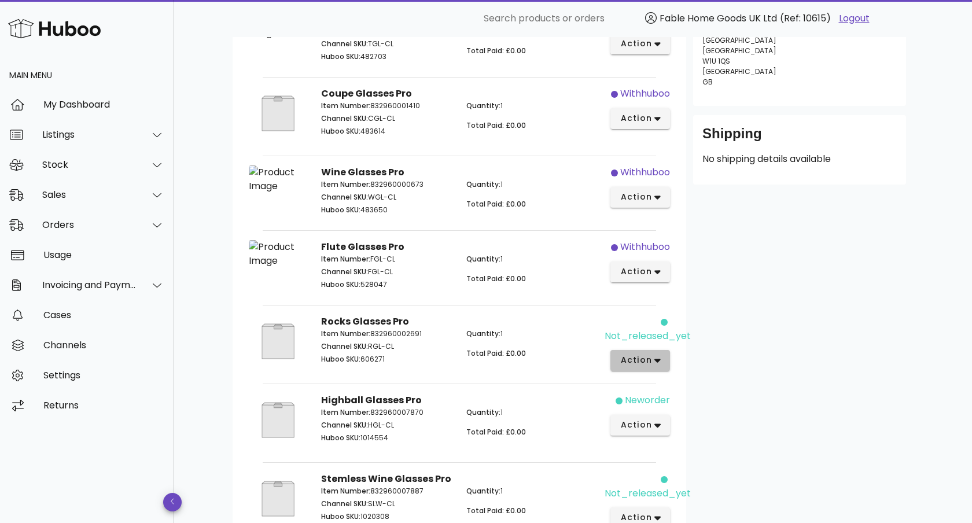
click at [659, 352] on button "action" at bounding box center [641, 360] width 60 height 21
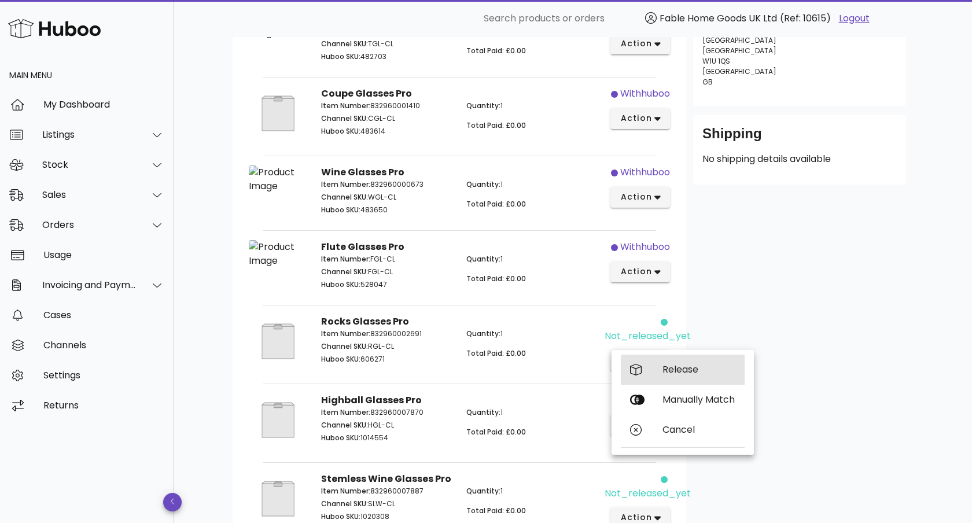
click at [662, 368] on div "Release" at bounding box center [683, 370] width 124 height 30
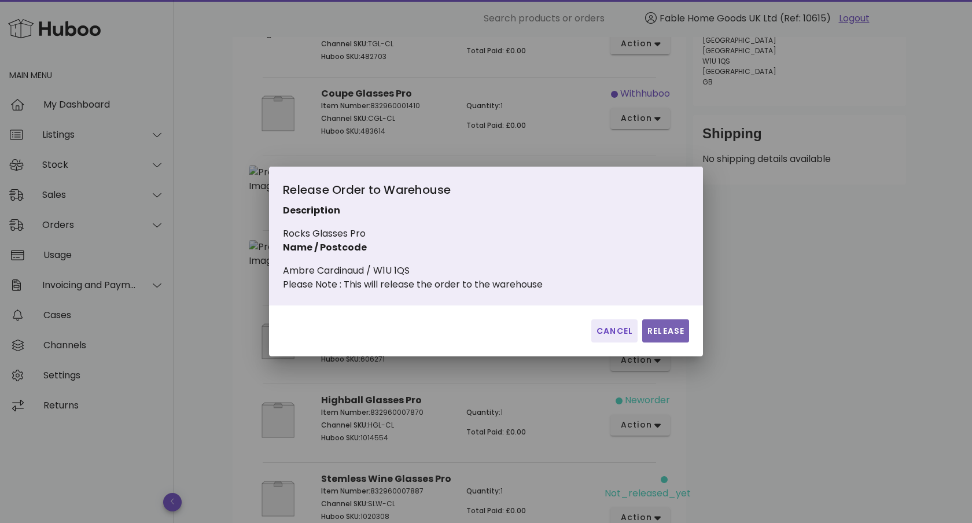
click at [651, 343] on button "Release" at bounding box center [666, 331] width 47 height 23
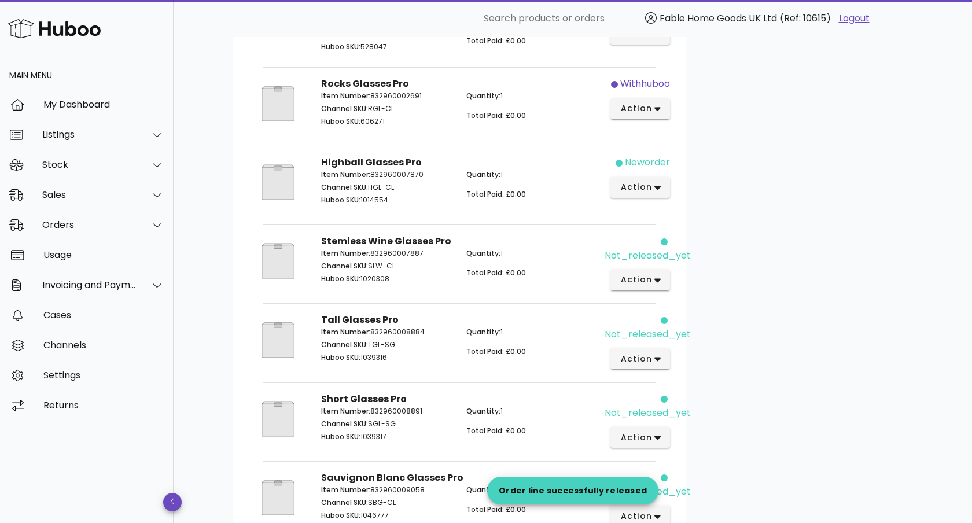
scroll to position [478, 0]
click at [410, 183] on p "Channel SKU: HGL-CL" at bounding box center [386, 186] width 131 height 10
click at [408, 175] on p "Item Number: 832960007870" at bounding box center [386, 173] width 131 height 10
copy p "832960007870"
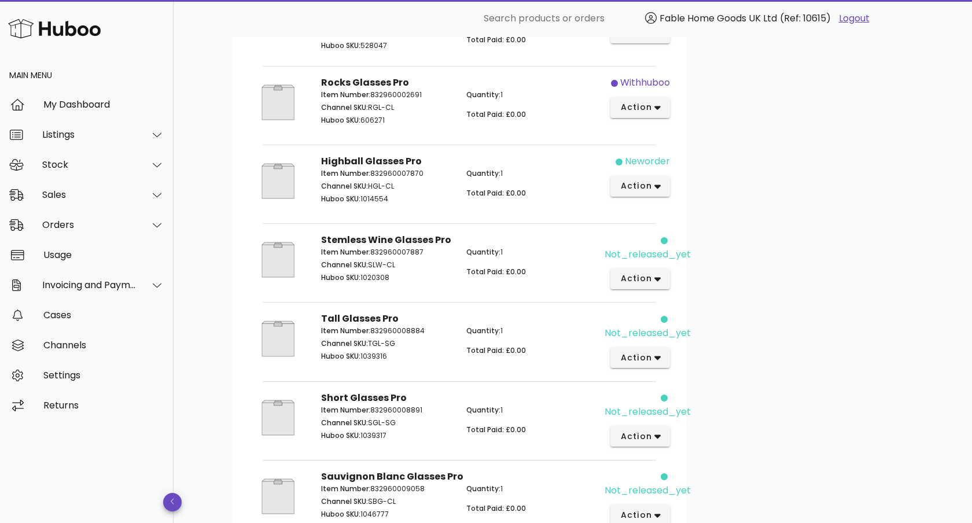
click at [409, 254] on p "Item Number: 832960007887" at bounding box center [386, 252] width 131 height 10
copy p "832960007887"
drag, startPoint x: 668, startPoint y: 291, endPoint x: 668, endPoint y: 284, distance: 6.9
click at [668, 291] on div "not_released_yet action" at bounding box center [641, 261] width 72 height 71
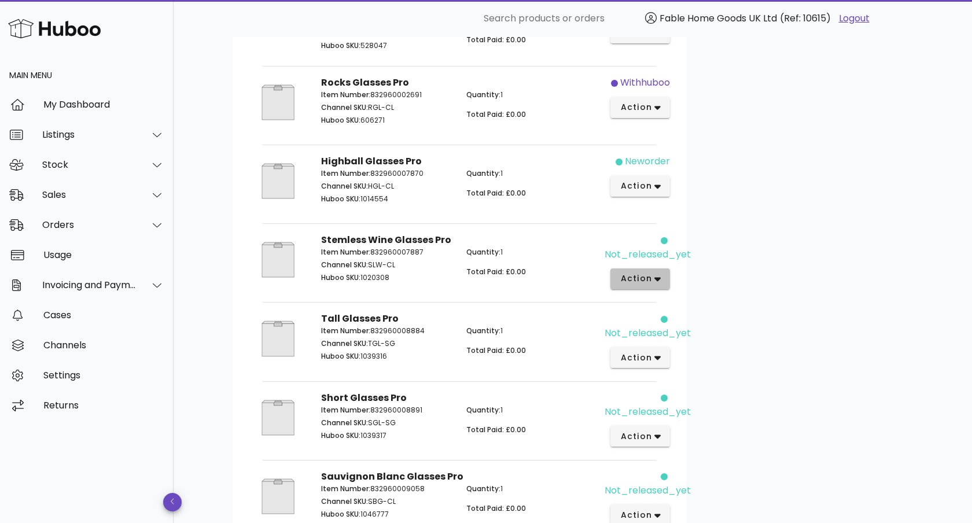
click at [668, 283] on button "action" at bounding box center [641, 279] width 60 height 21
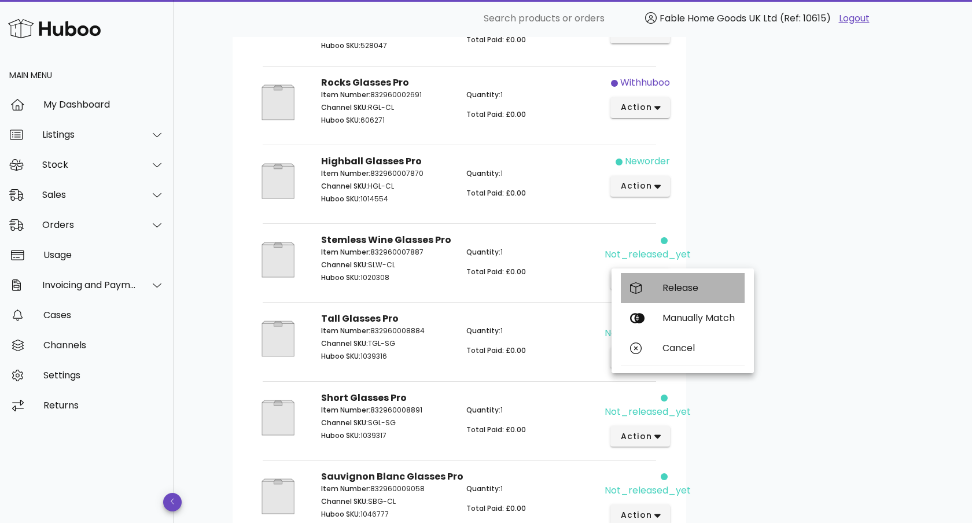
click at [667, 294] on div "Release" at bounding box center [683, 288] width 124 height 30
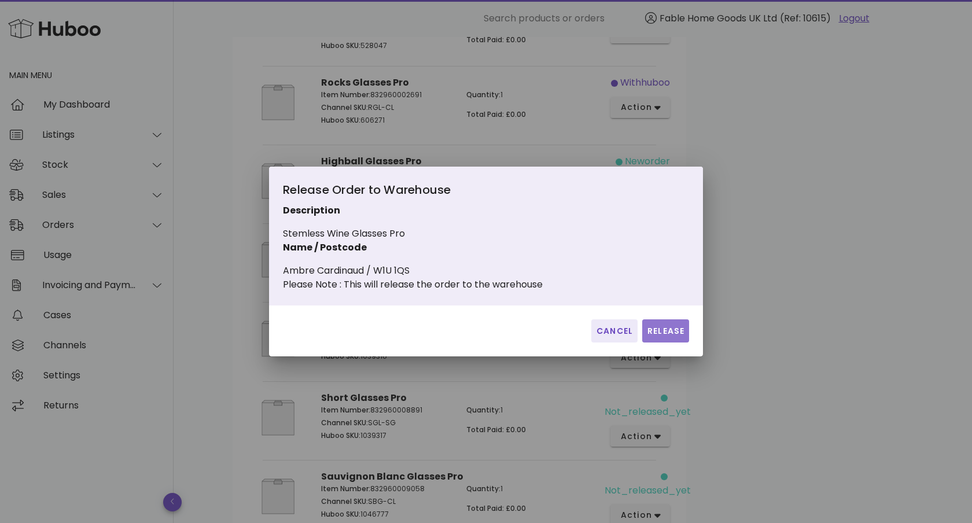
click at [676, 329] on button "Release" at bounding box center [666, 331] width 47 height 23
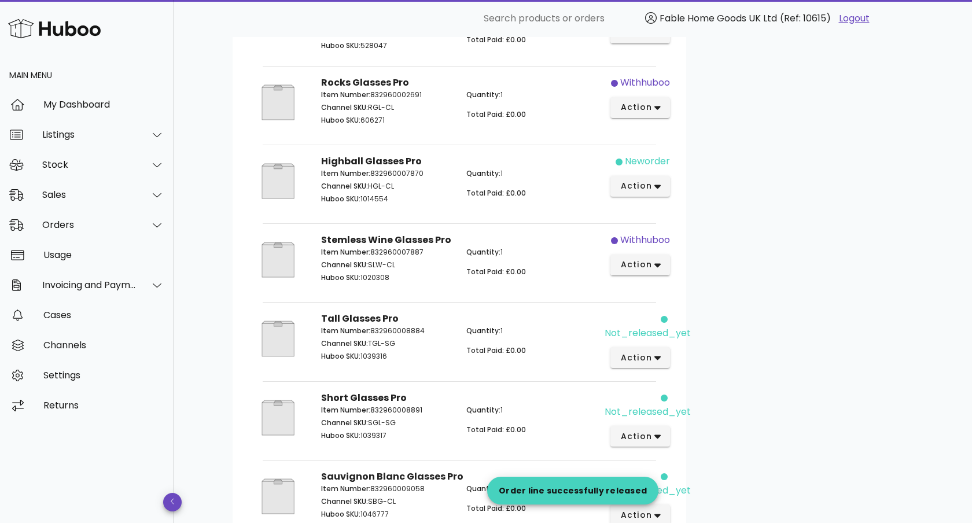
click at [420, 331] on p "Item Number: 832960008884" at bounding box center [386, 331] width 131 height 10
copy p "832960008884"
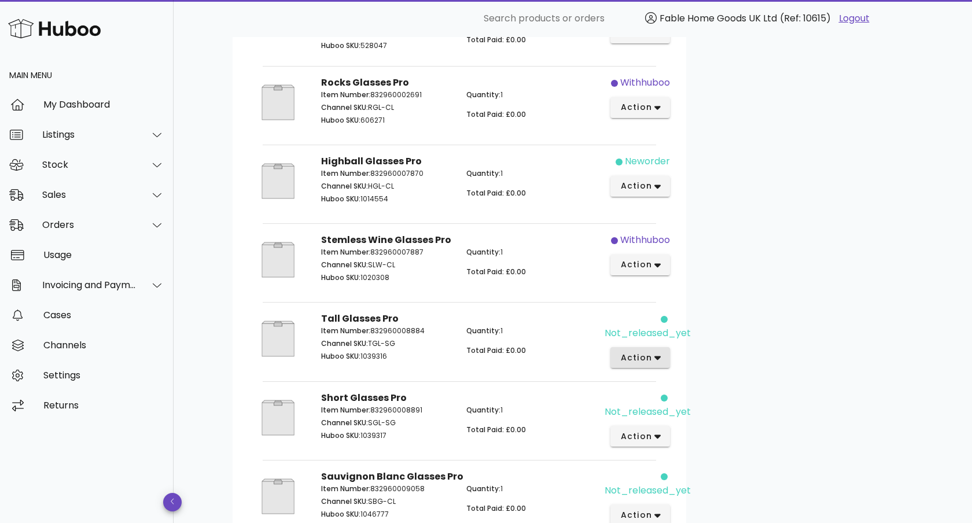
drag, startPoint x: 635, startPoint y: 343, endPoint x: 638, endPoint y: 354, distance: 11.5
click at [635, 344] on div "not_released_yet action" at bounding box center [641, 340] width 72 height 71
click at [640, 358] on span "action" at bounding box center [636, 358] width 32 height 12
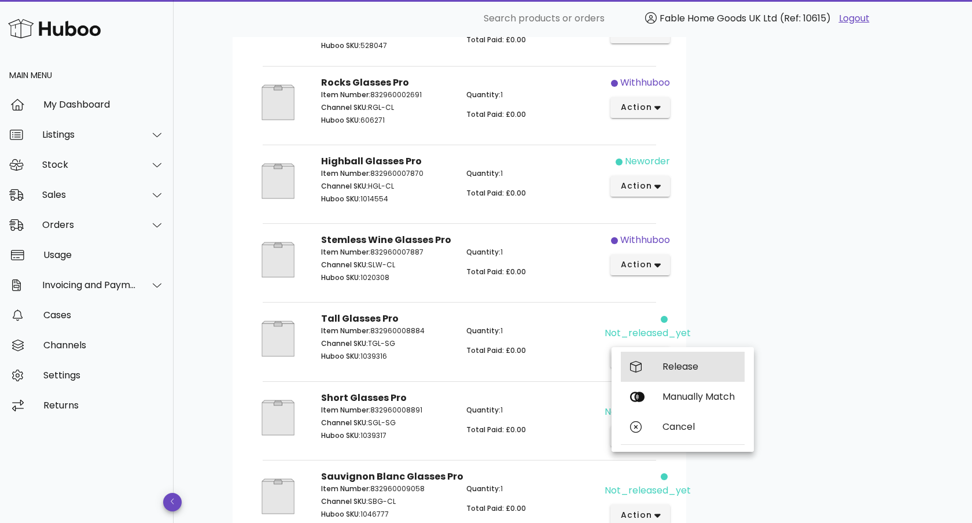
click at [647, 372] on div "Release" at bounding box center [683, 367] width 124 height 30
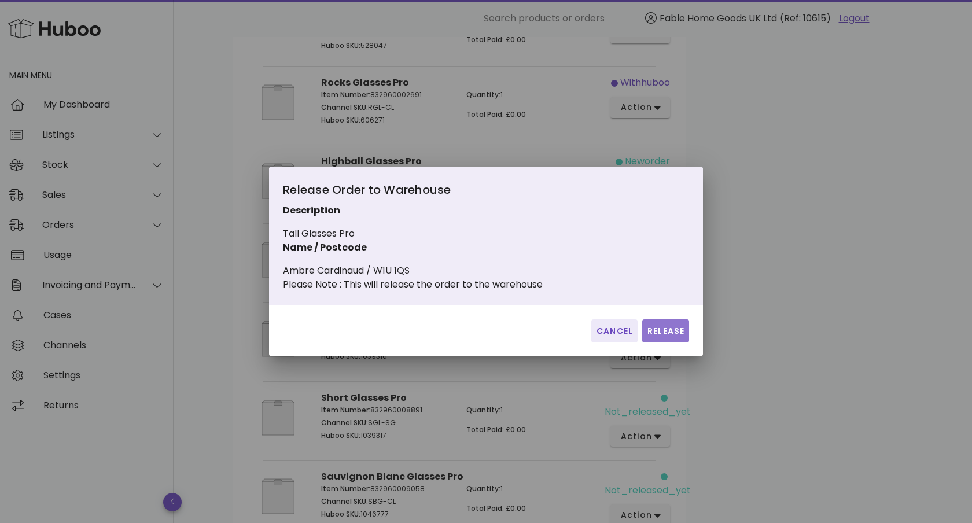
drag, startPoint x: 651, startPoint y: 335, endPoint x: 638, endPoint y: 338, distance: 12.5
click at [651, 335] on span "Release" at bounding box center [666, 331] width 38 height 12
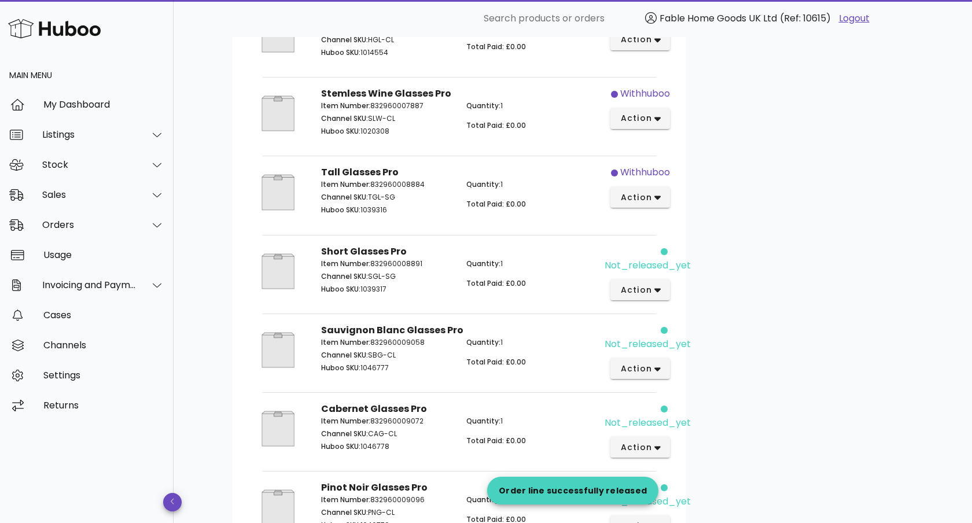
scroll to position [629, 0]
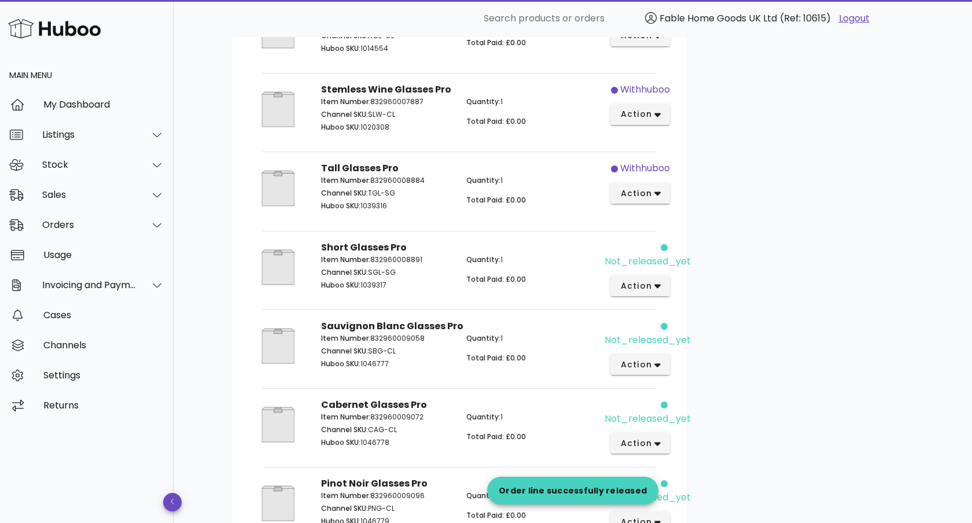
click at [387, 256] on p "Item Number: 832960008891" at bounding box center [386, 260] width 131 height 10
copy p "832960008891"
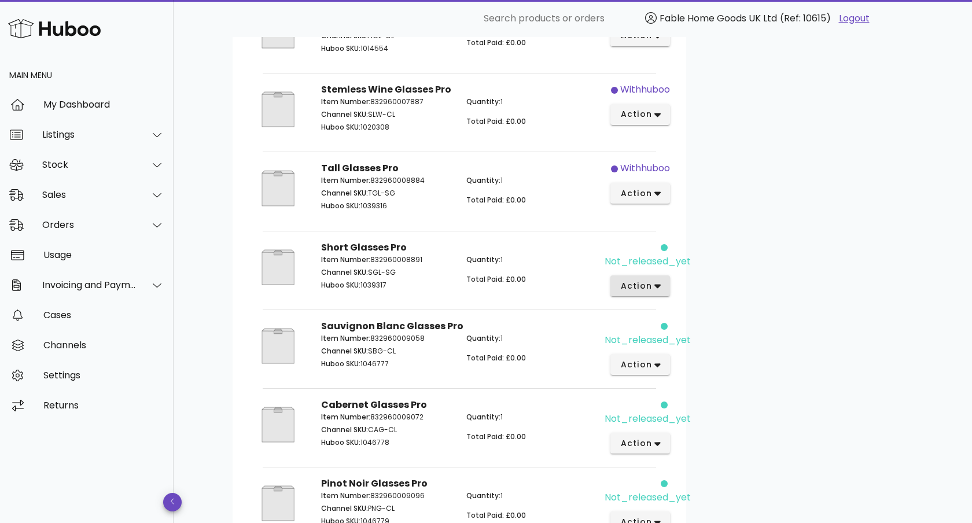
click at [640, 274] on div "not_released_yet action" at bounding box center [641, 269] width 72 height 71
click at [639, 282] on span "action" at bounding box center [636, 286] width 32 height 12
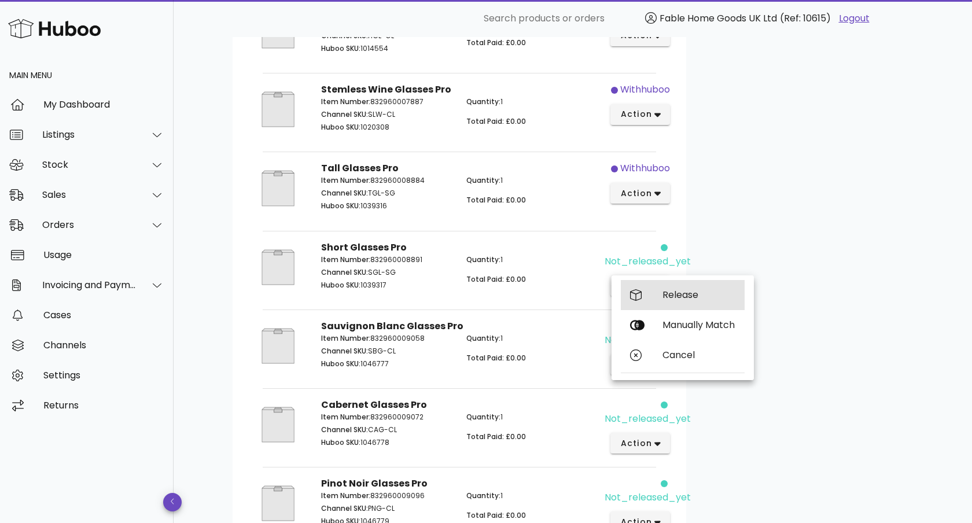
click at [643, 306] on div "Release" at bounding box center [683, 295] width 124 height 30
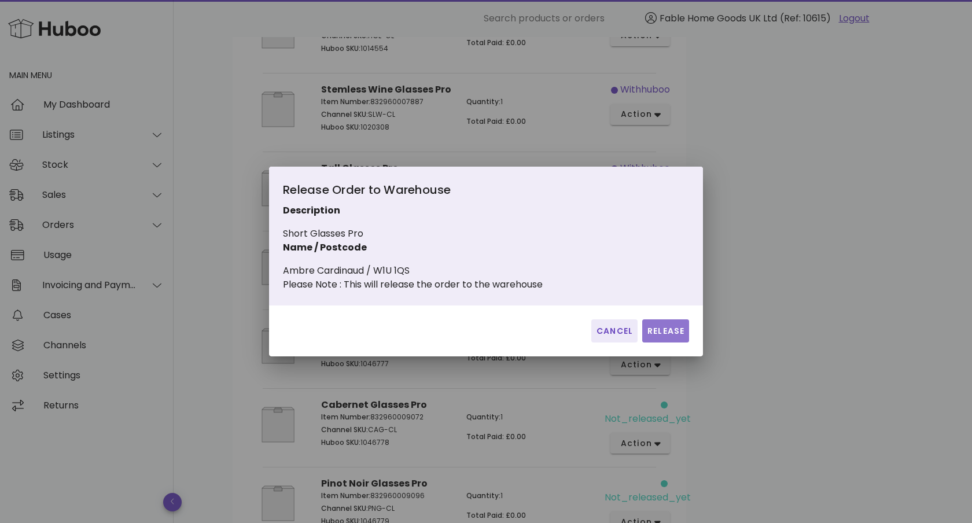
click at [684, 337] on span "Release" at bounding box center [666, 331] width 38 height 12
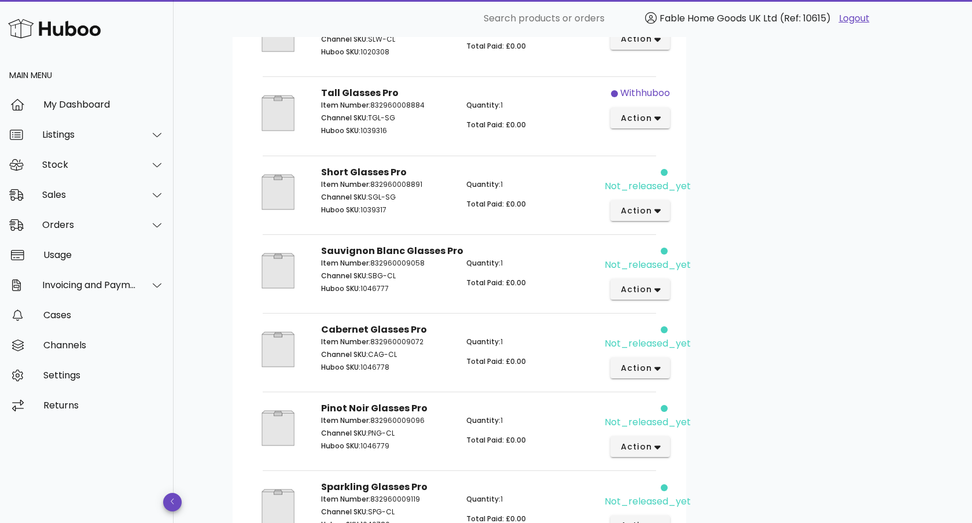
scroll to position [730, 0]
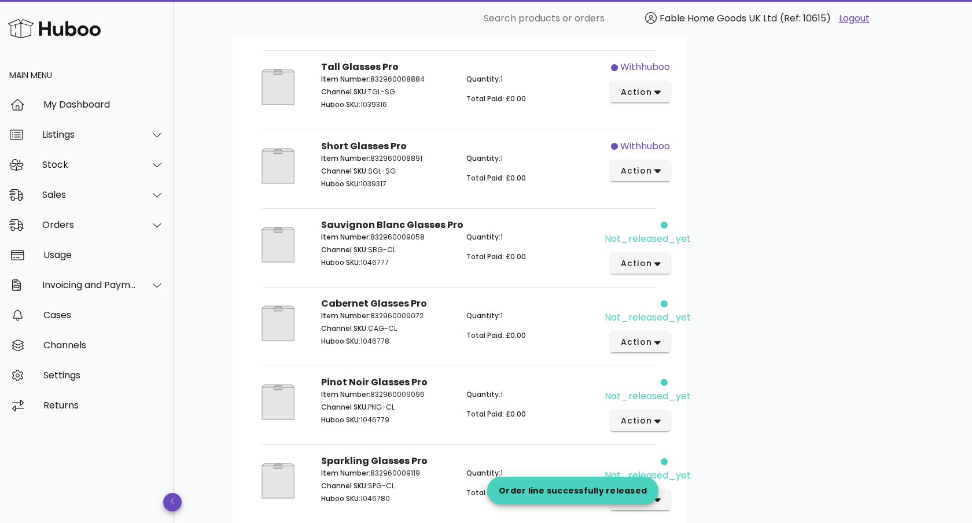
click at [406, 236] on p "Item Number: 832960009058" at bounding box center [386, 237] width 131 height 10
copy p "832960009058"
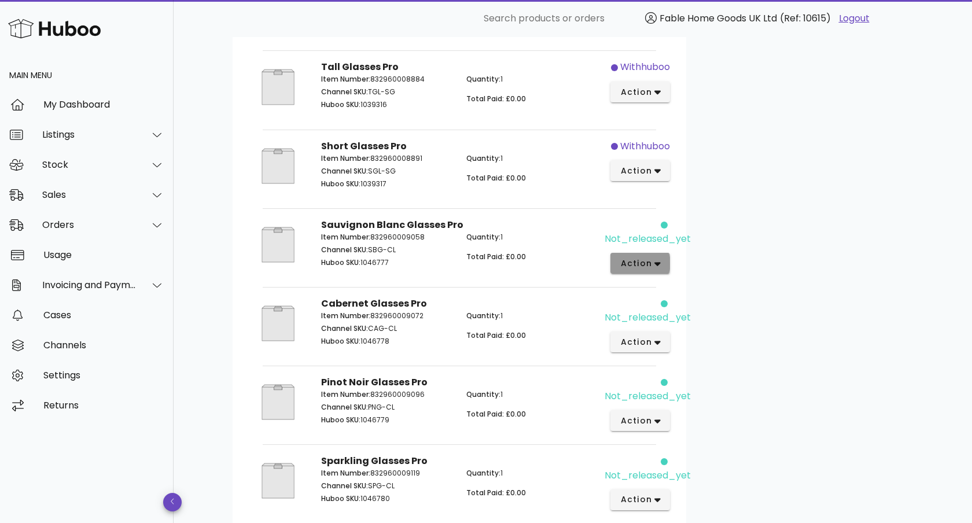
click at [652, 266] on span "action" at bounding box center [640, 264] width 41 height 12
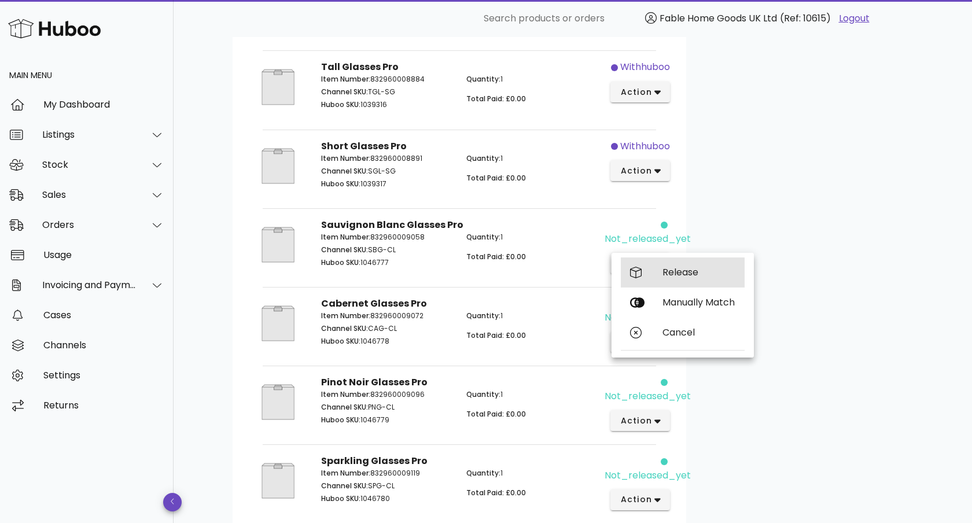
click at [649, 284] on div "Release" at bounding box center [683, 273] width 124 height 30
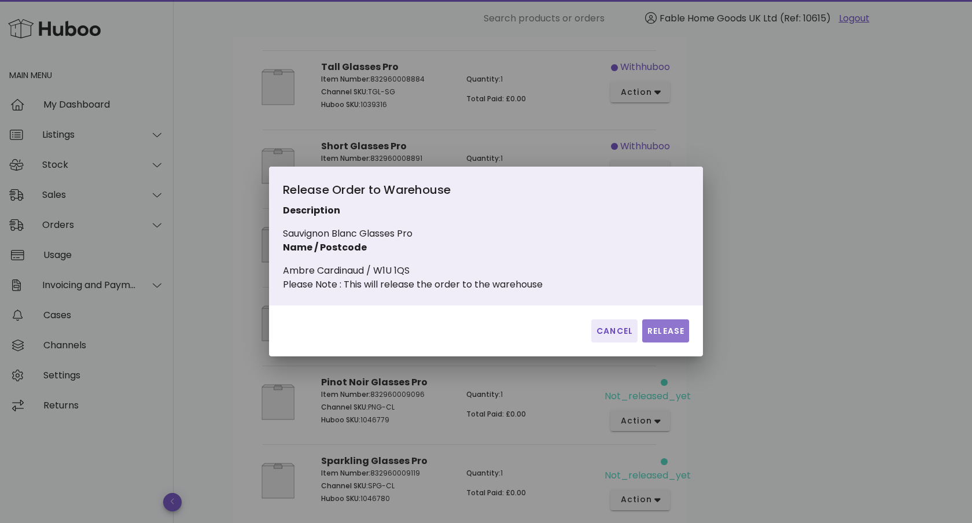
click at [651, 335] on span "Release" at bounding box center [666, 331] width 38 height 12
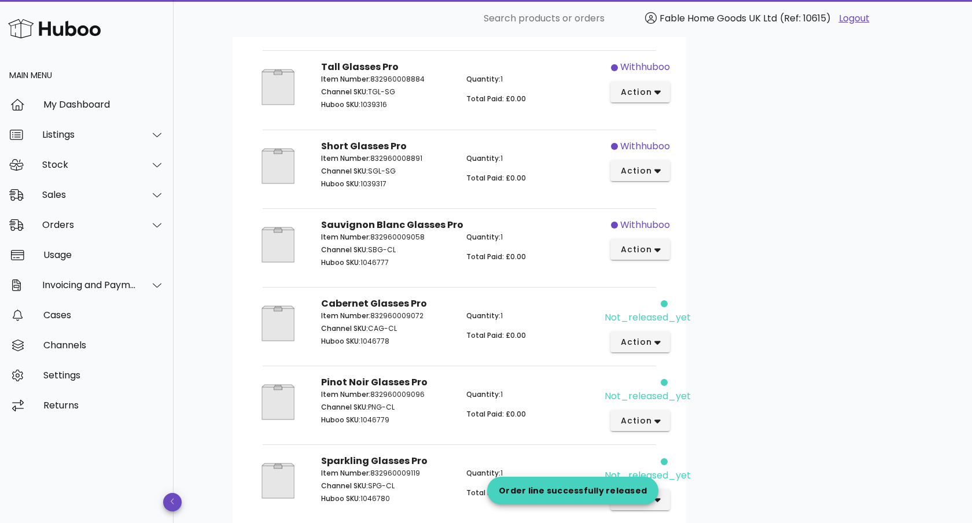
click at [369, 321] on div "Item Number: 832960009072 Channel SKU: CAG-CL Huboo SKU: 1046778" at bounding box center [386, 330] width 145 height 53
click at [389, 316] on p "Item Number: 832960009072" at bounding box center [386, 316] width 131 height 10
copy p "832960009072"
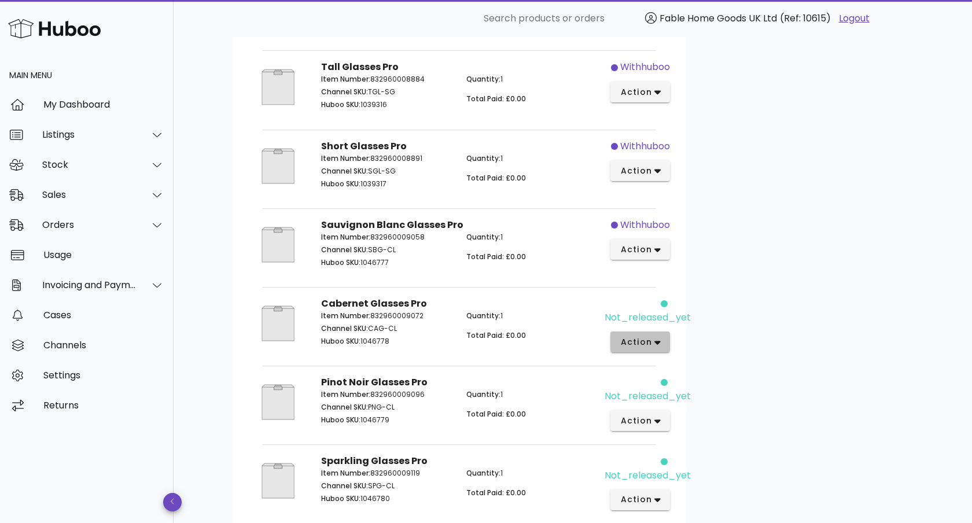
click at [636, 335] on button "action" at bounding box center [641, 342] width 60 height 21
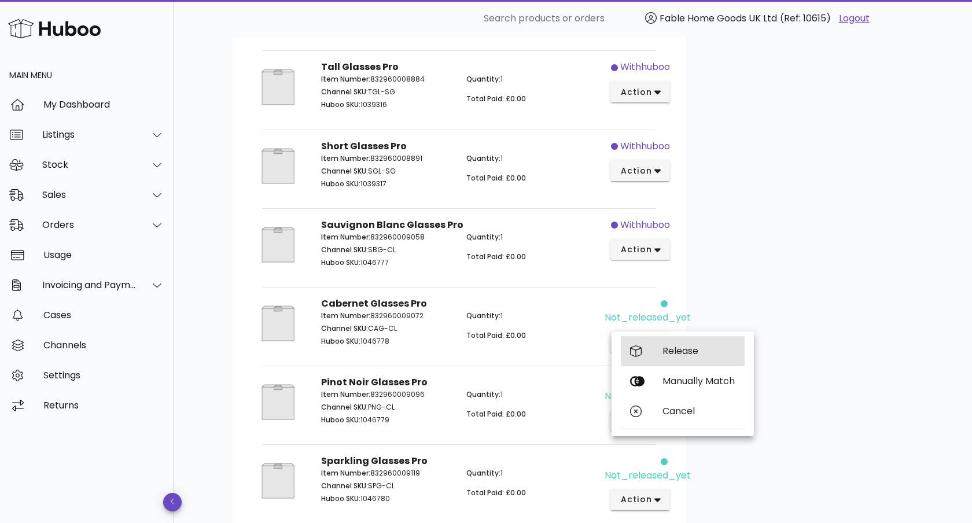
click at [643, 355] on div at bounding box center [637, 352] width 14 height 12
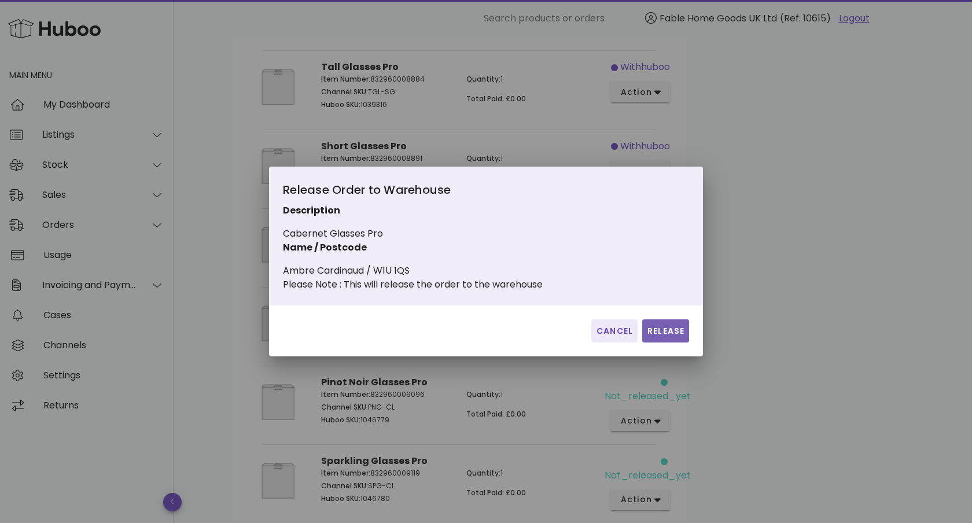
click at [647, 337] on span "Release" at bounding box center [666, 331] width 38 height 12
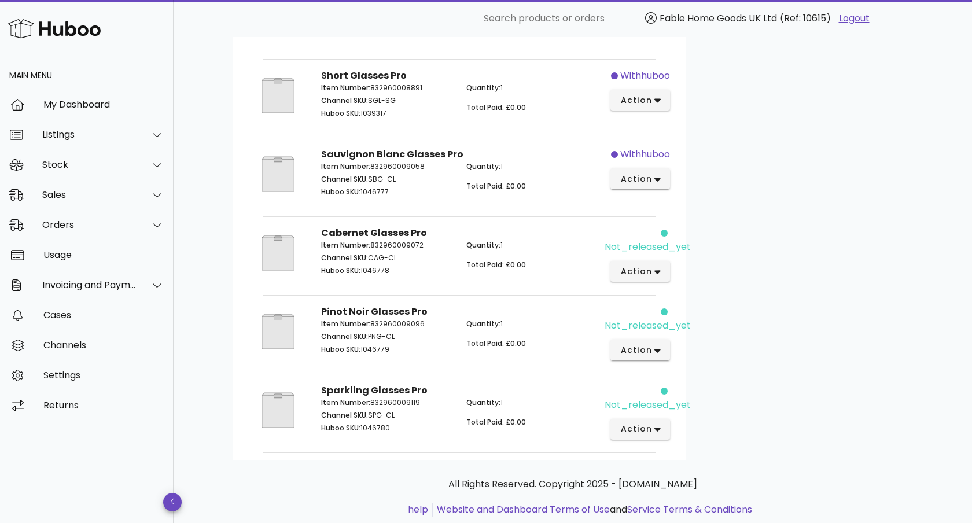
scroll to position [831, 0]
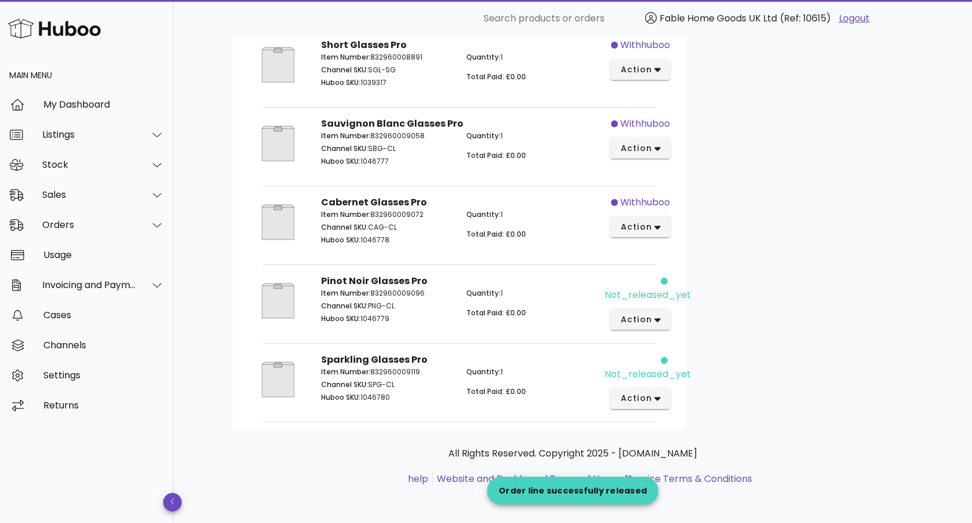
click at [409, 291] on p "Item Number: 832960009096" at bounding box center [386, 293] width 131 height 10
copy p "832960009096"
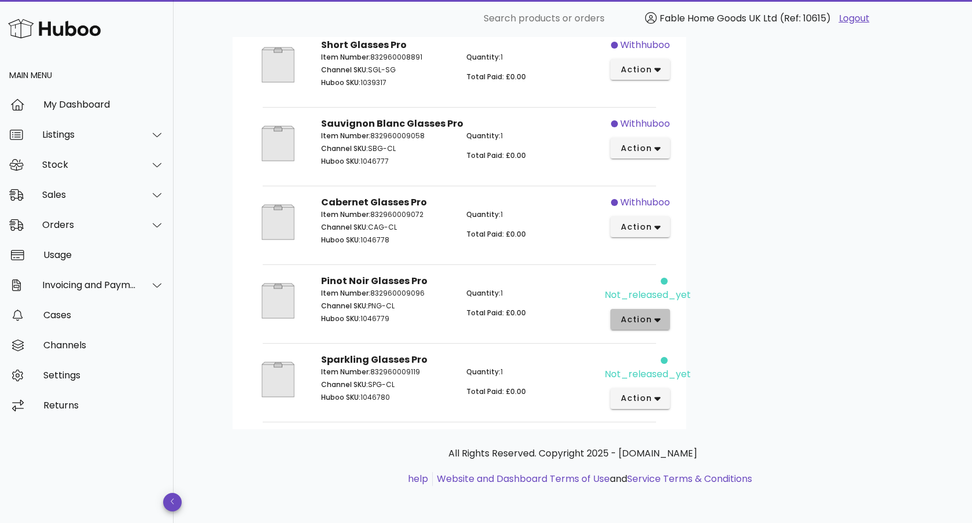
click at [647, 325] on span "action" at bounding box center [636, 320] width 32 height 12
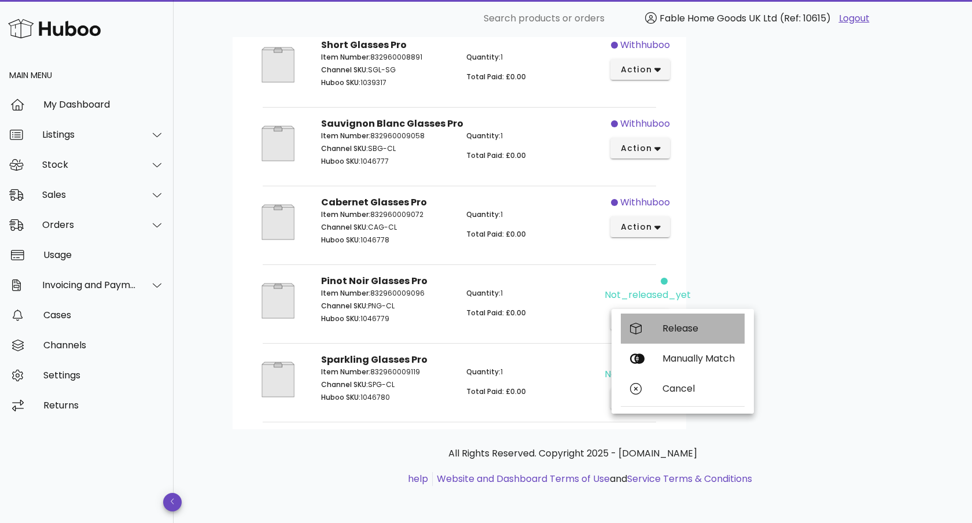
click at [647, 337] on div "Release" at bounding box center [683, 329] width 124 height 30
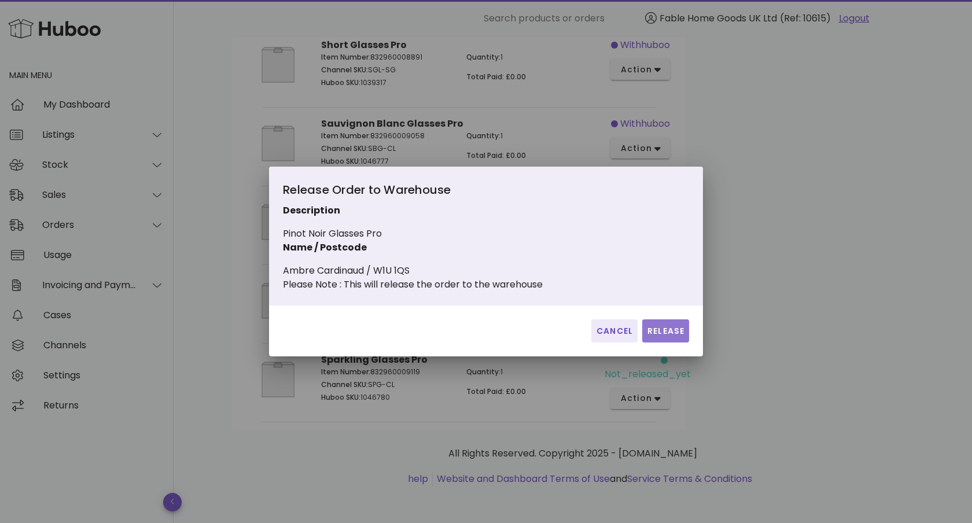
click at [656, 331] on button "Release" at bounding box center [666, 331] width 47 height 23
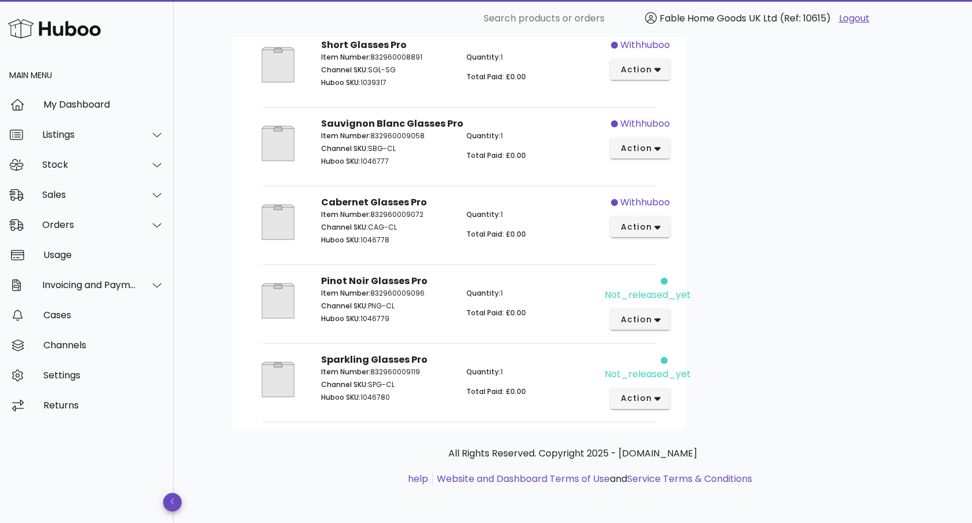
click at [396, 375] on p "Item Number: 832960009119" at bounding box center [386, 372] width 131 height 10
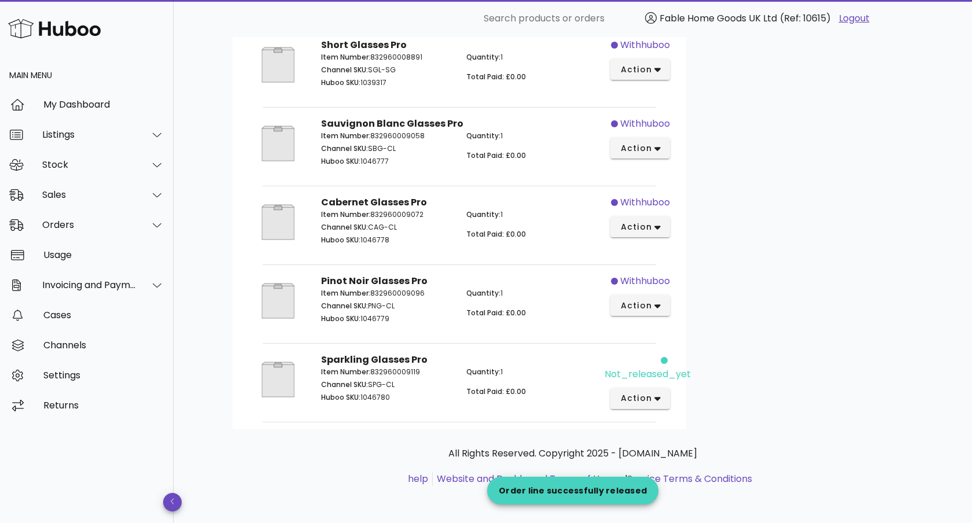
click at [396, 375] on p "Item Number: 832960009119" at bounding box center [386, 372] width 131 height 10
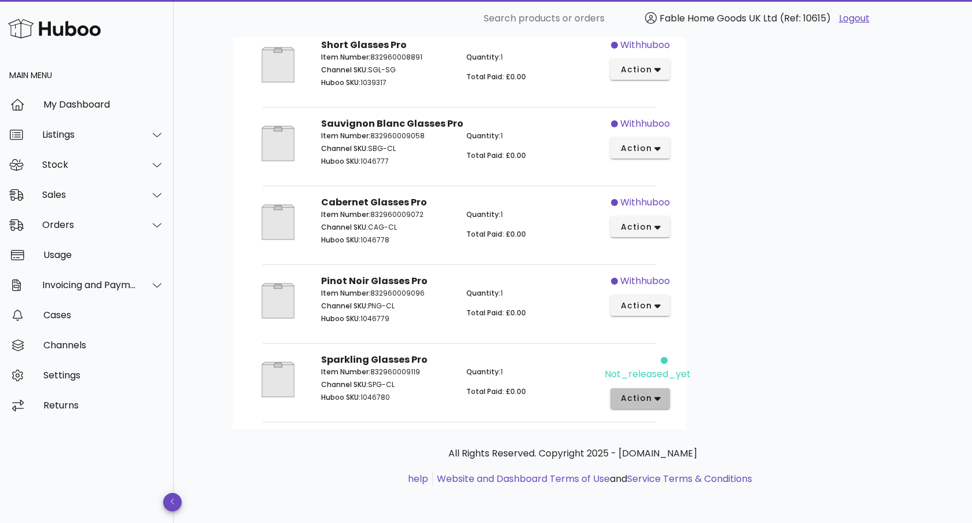
click at [634, 390] on button "action" at bounding box center [641, 398] width 60 height 21
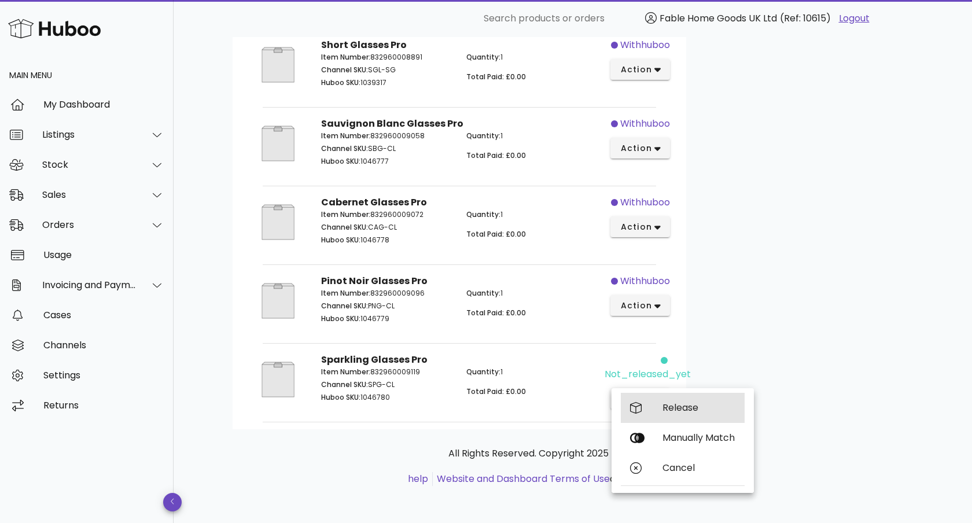
click at [638, 406] on icon at bounding box center [636, 408] width 12 height 12
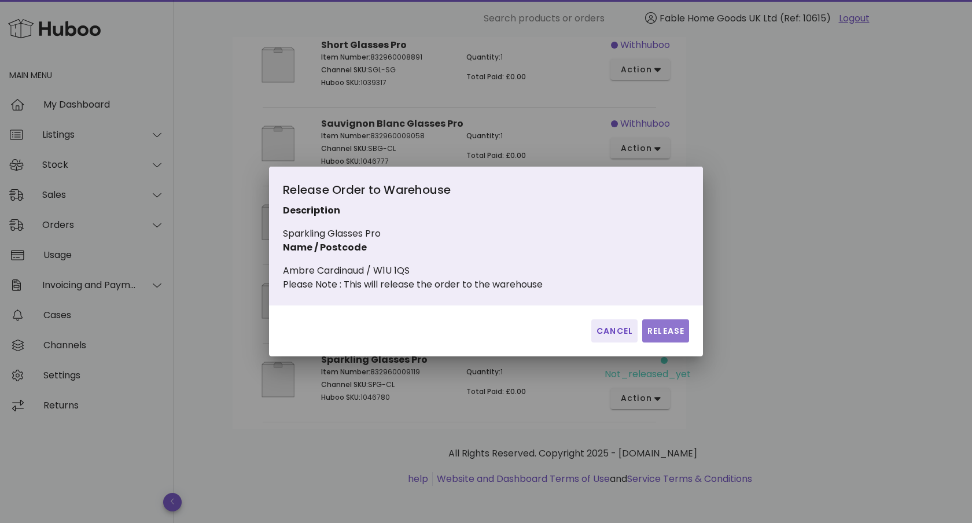
click at [658, 336] on span "Release" at bounding box center [666, 331] width 38 height 12
